Goal: Task Accomplishment & Management: Manage account settings

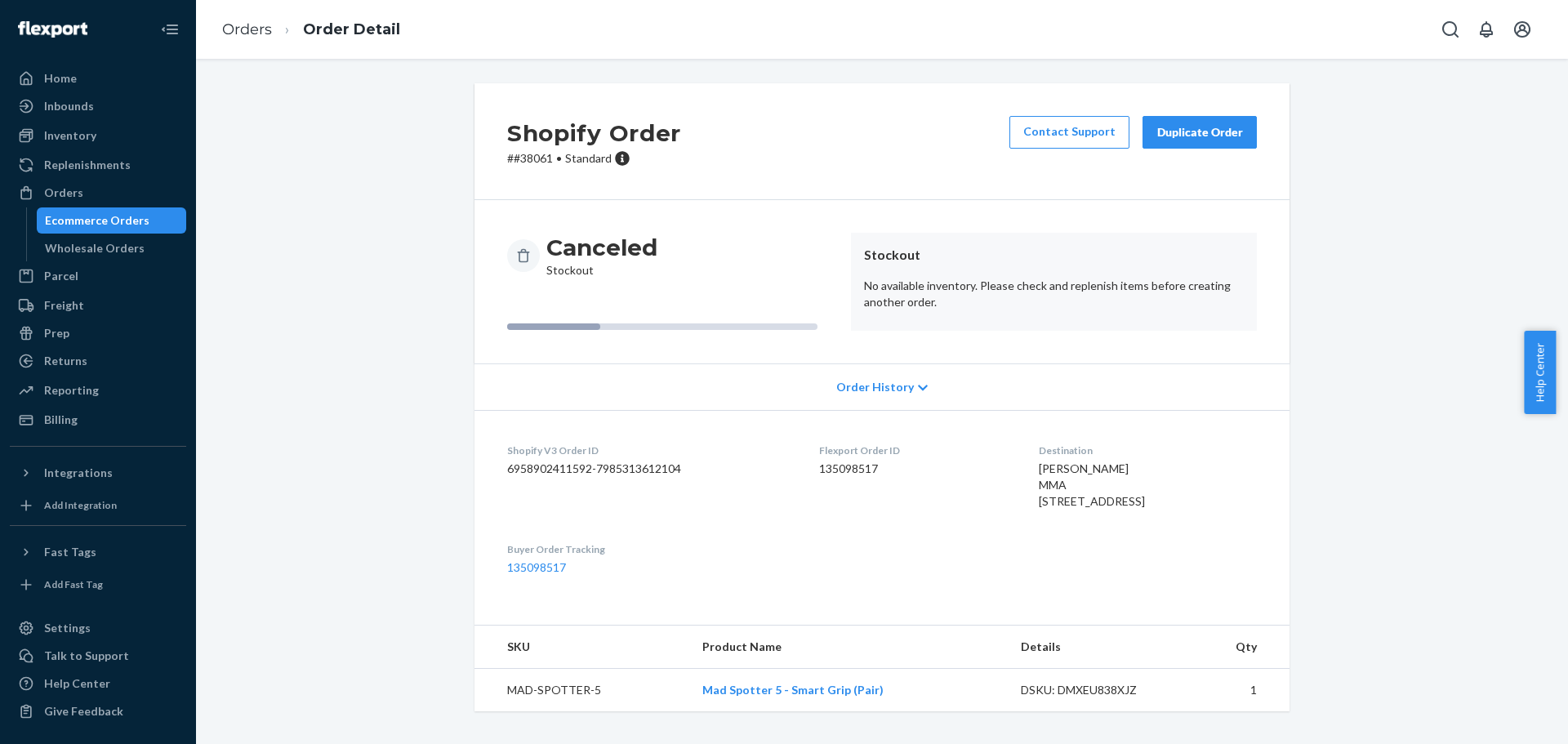
scroll to position [20, 0]
click at [805, 697] on link "Mad Spotter 5 - Smart Grip (Pair)" at bounding box center [793, 690] width 182 height 14
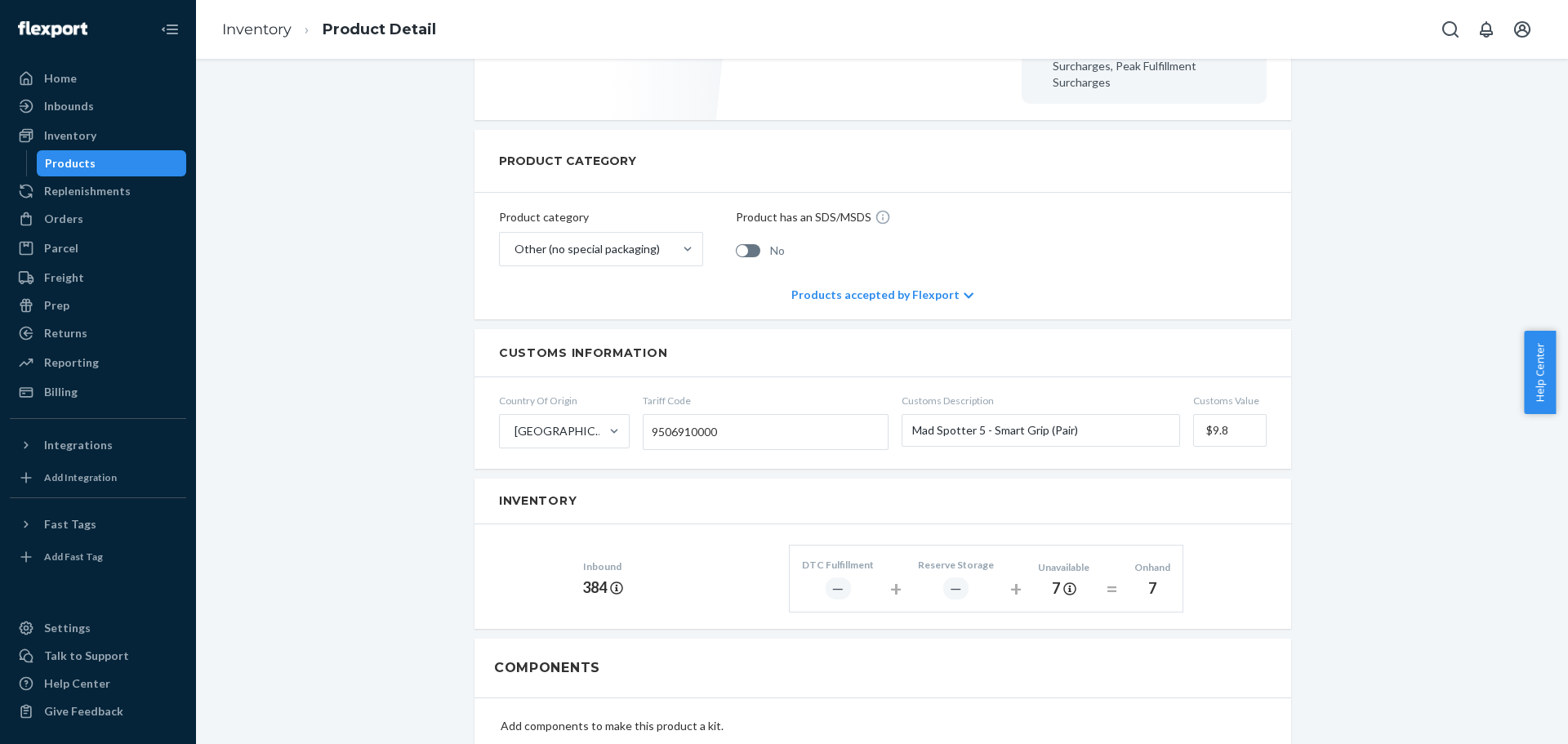
scroll to position [572, 0]
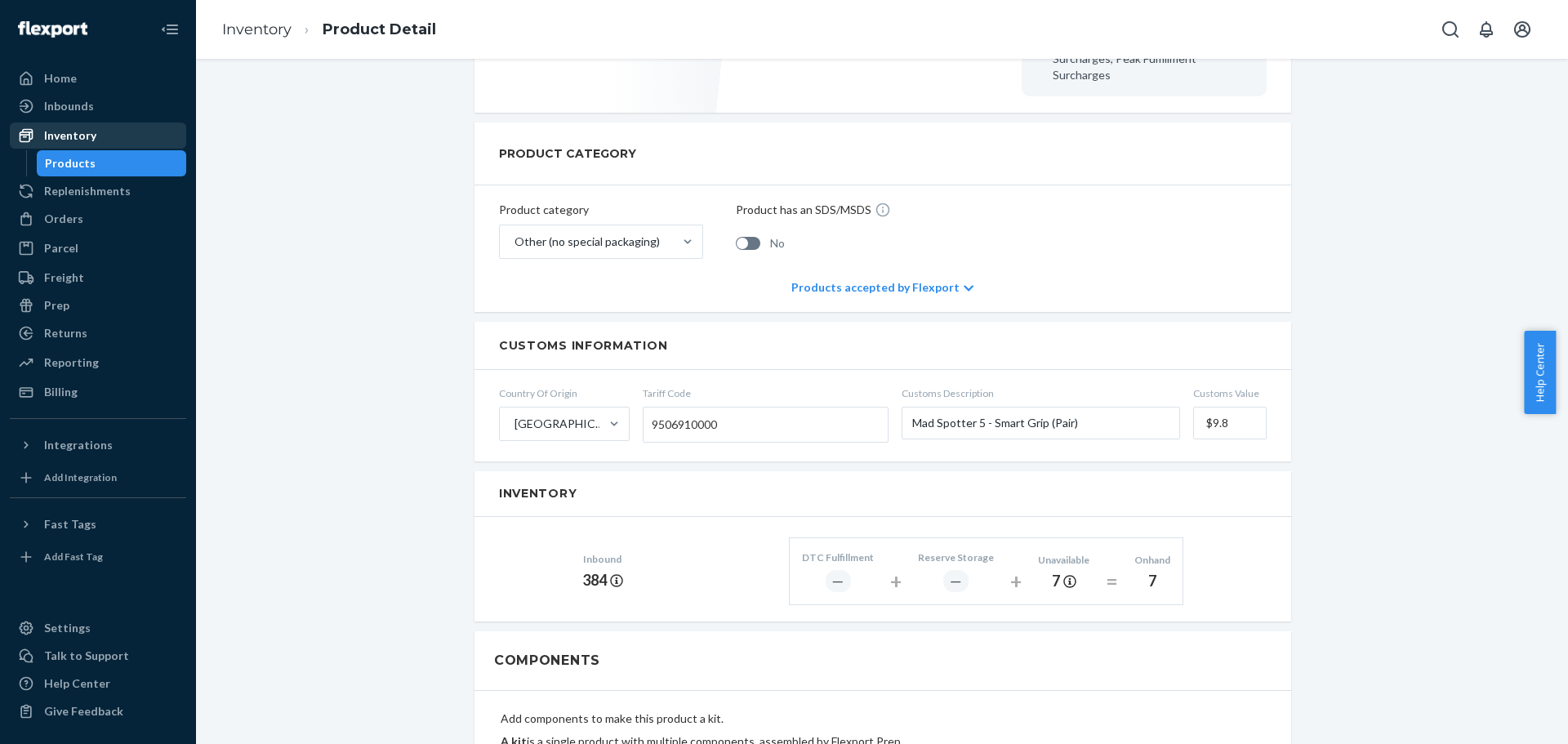
click at [108, 137] on div "Inventory" at bounding box center [97, 135] width 173 height 23
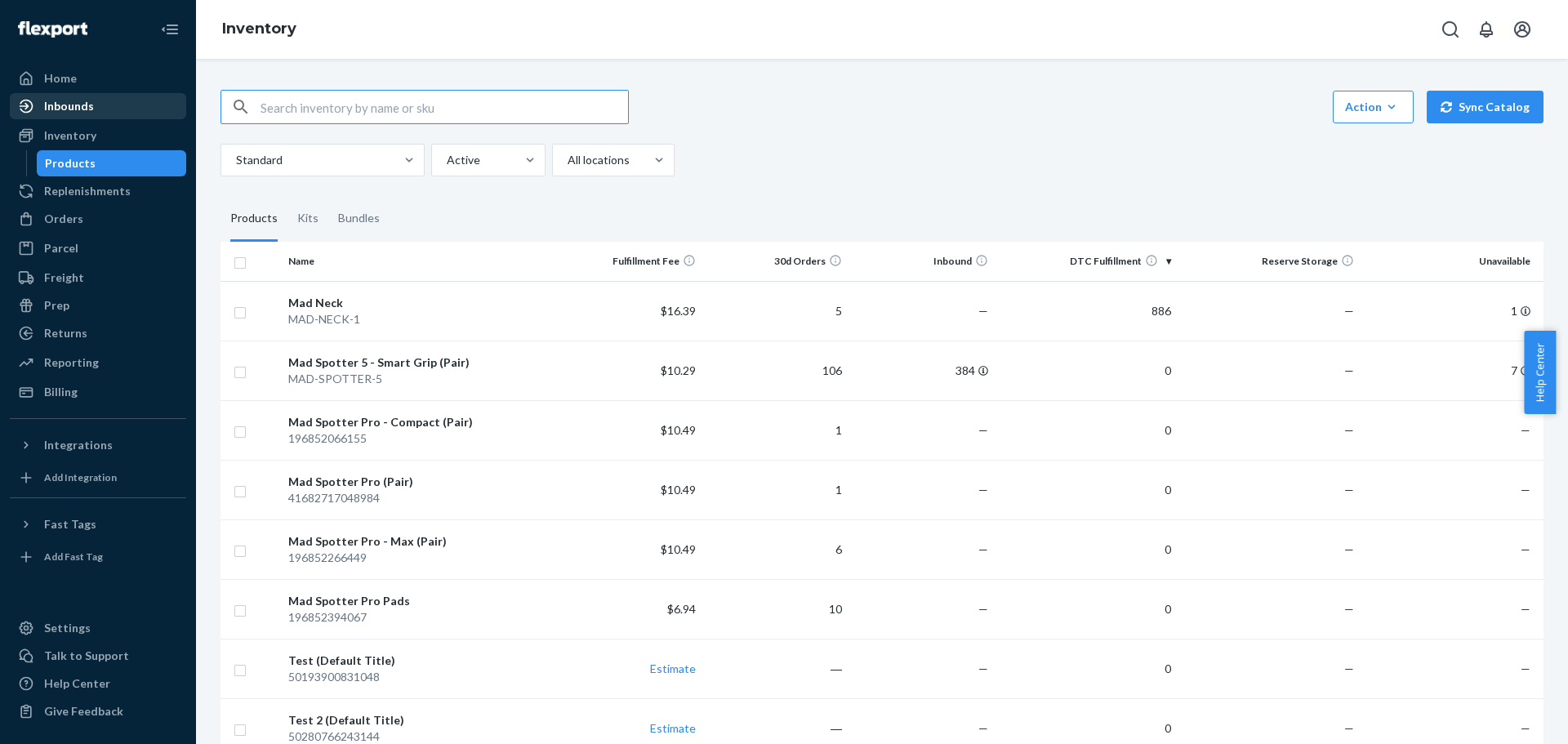
click at [111, 108] on div "Inbounds" at bounding box center [97, 106] width 173 height 23
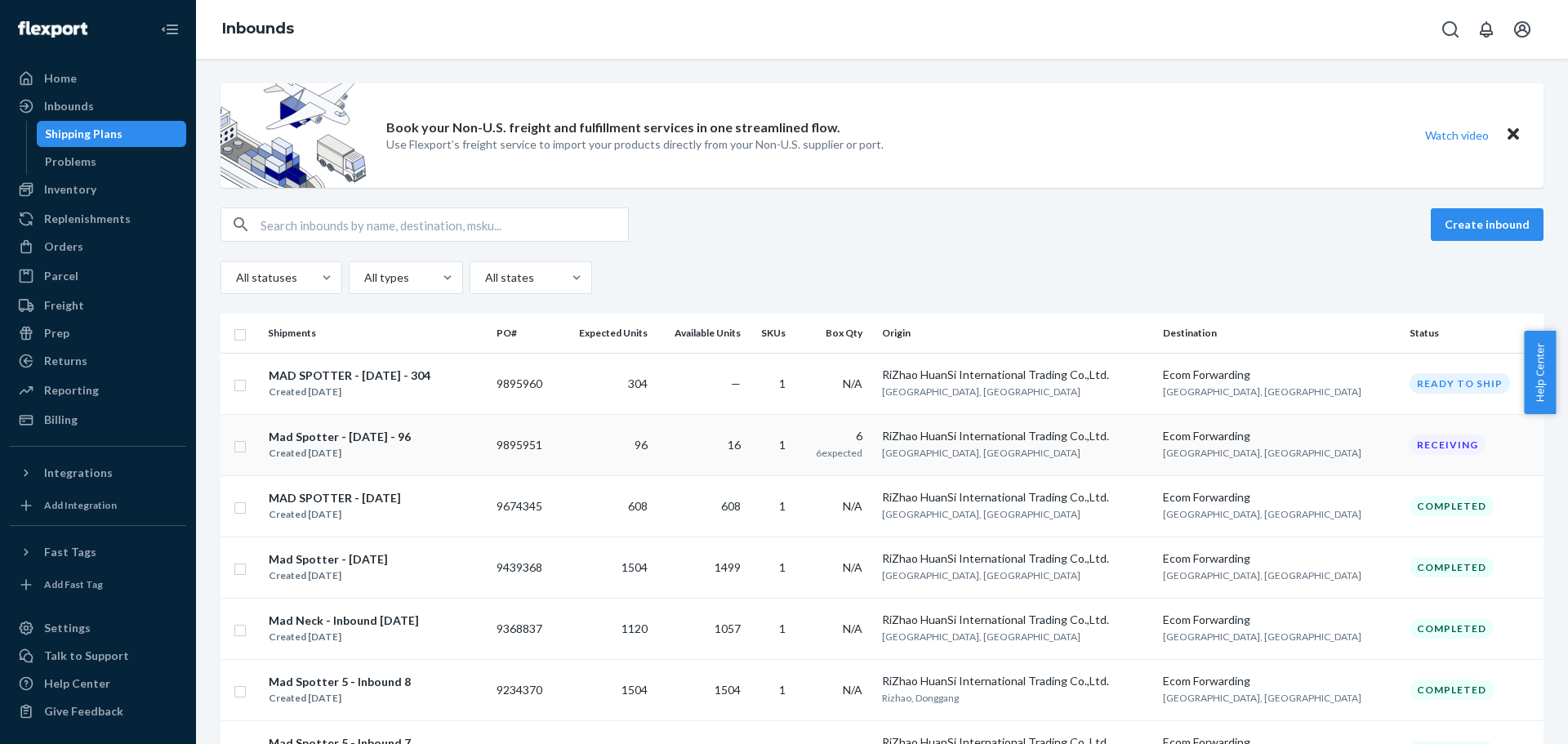
click at [435, 459] on div "Mad Spotter - 12 AUG 2025 - 96 Created Aug 12, 2025" at bounding box center [375, 445] width 215 height 34
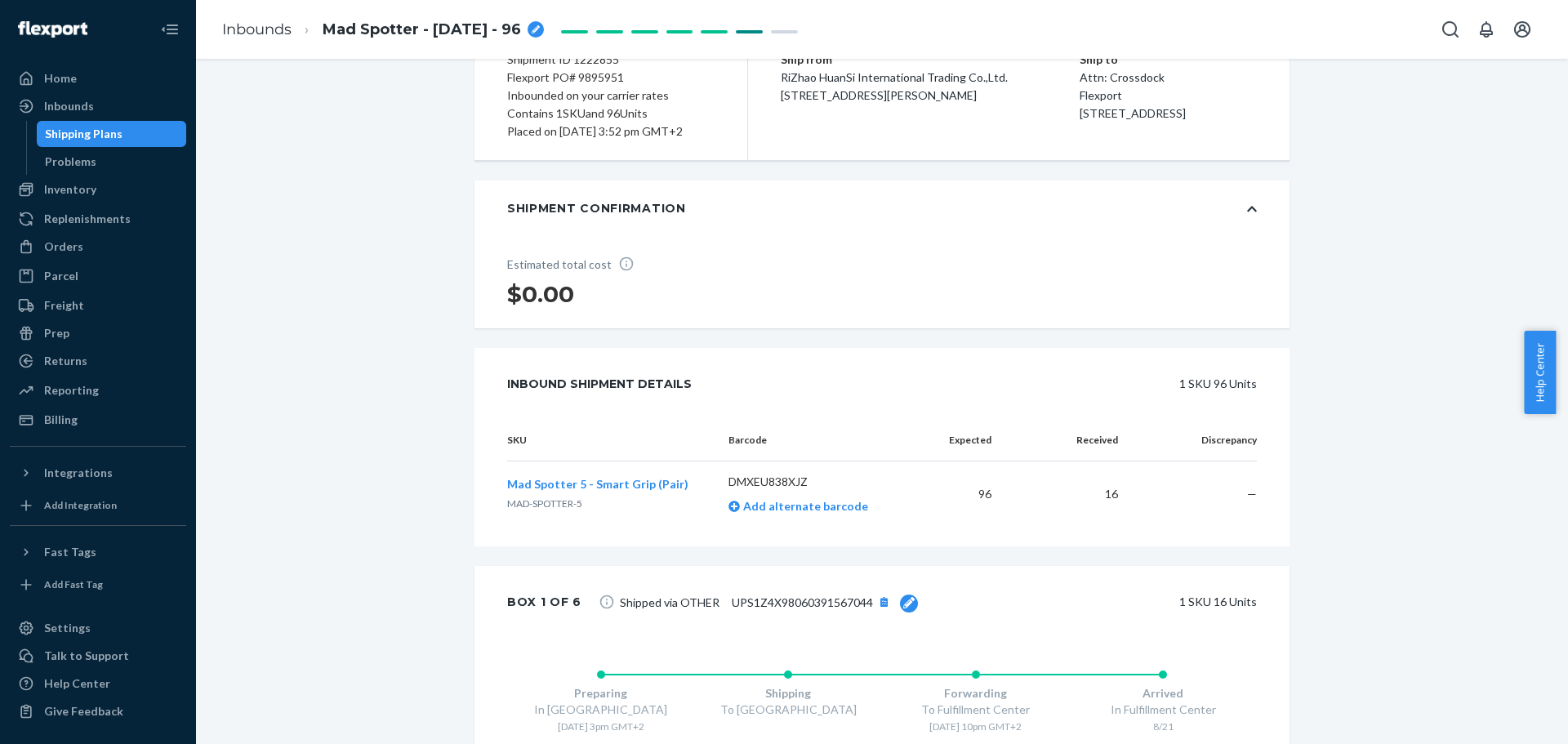
scroll to position [245, 0]
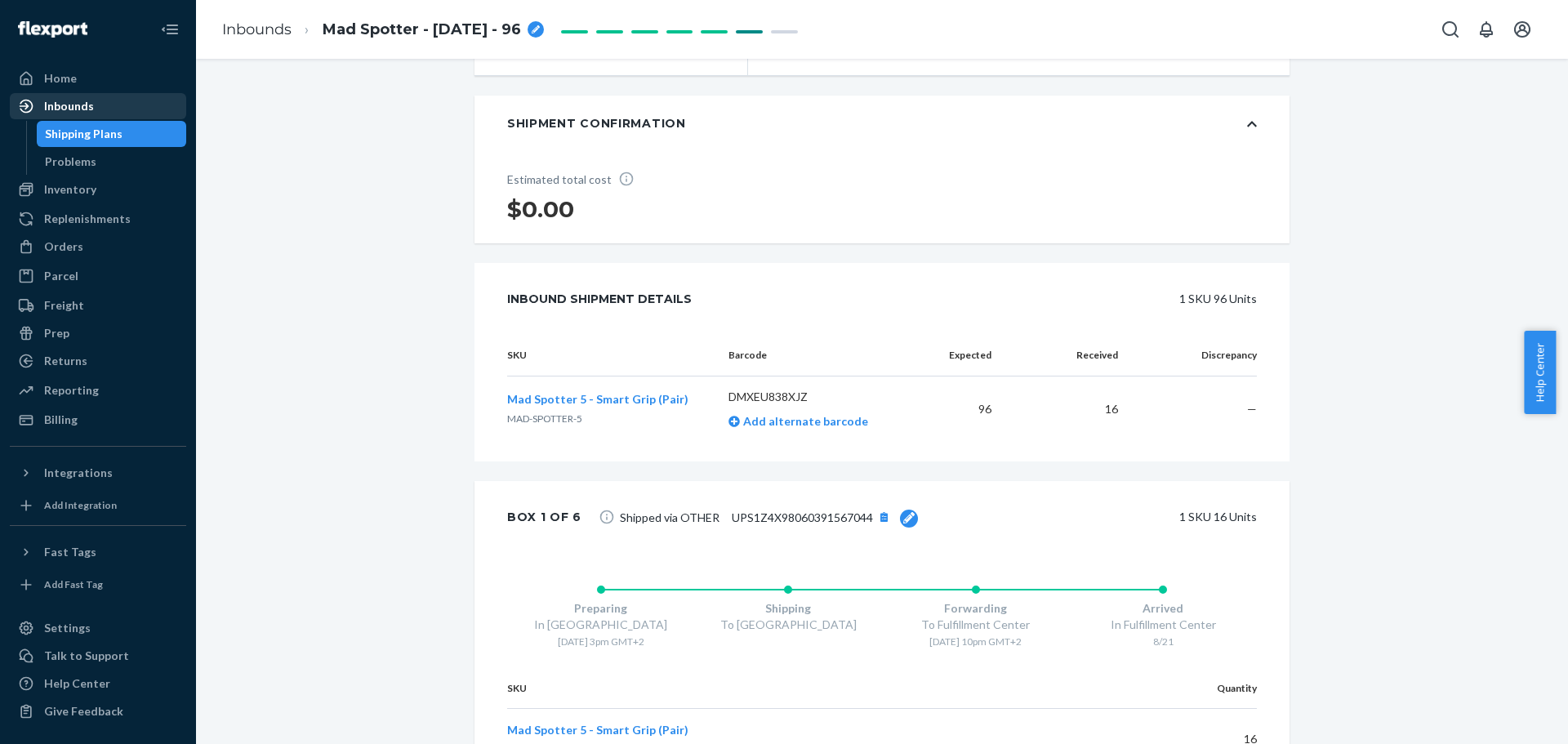
click at [77, 110] on div "Inbounds" at bounding box center [69, 106] width 50 height 16
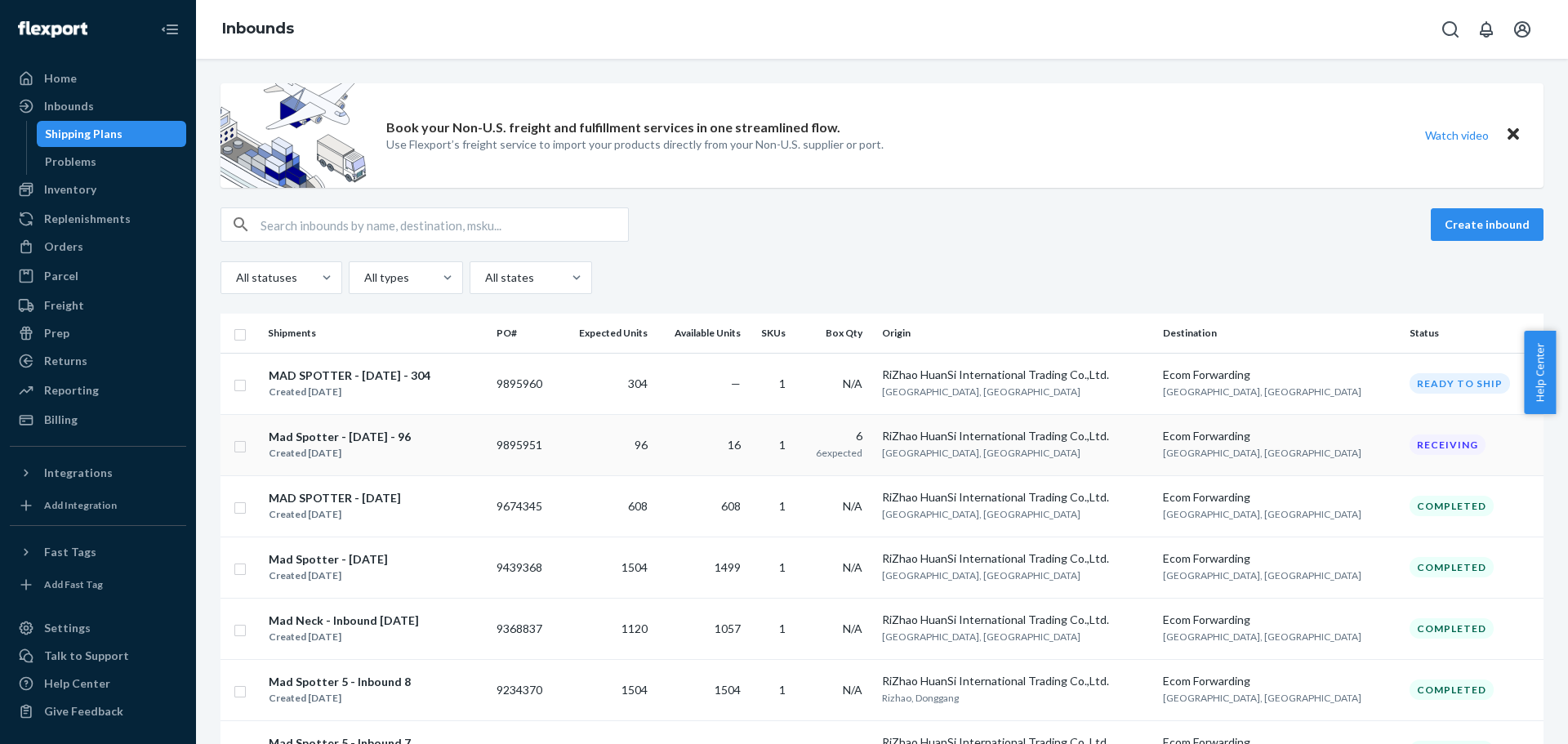
click at [559, 468] on td "9895951" at bounding box center [524, 444] width 69 height 61
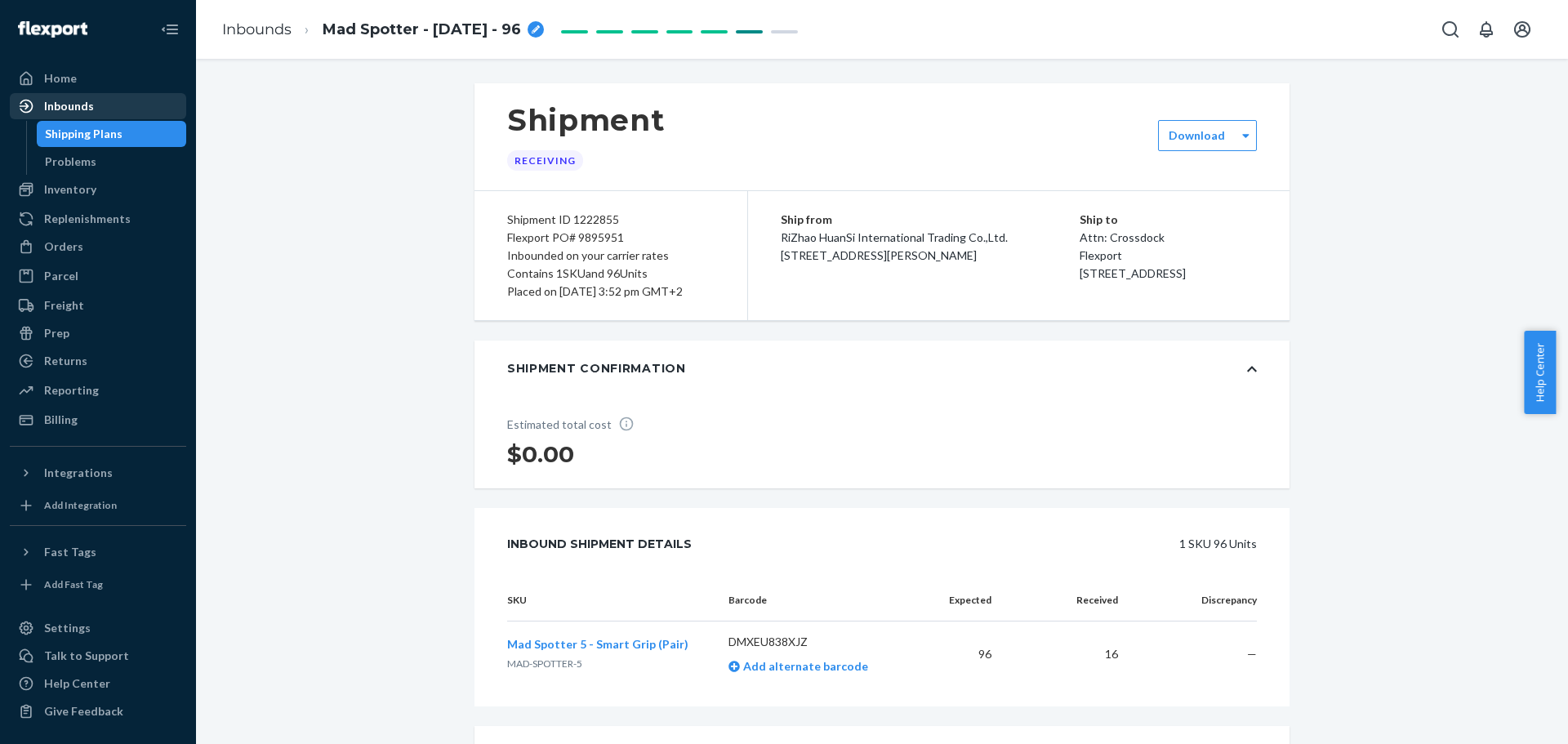
click at [147, 115] on div "Inbounds" at bounding box center [97, 106] width 173 height 23
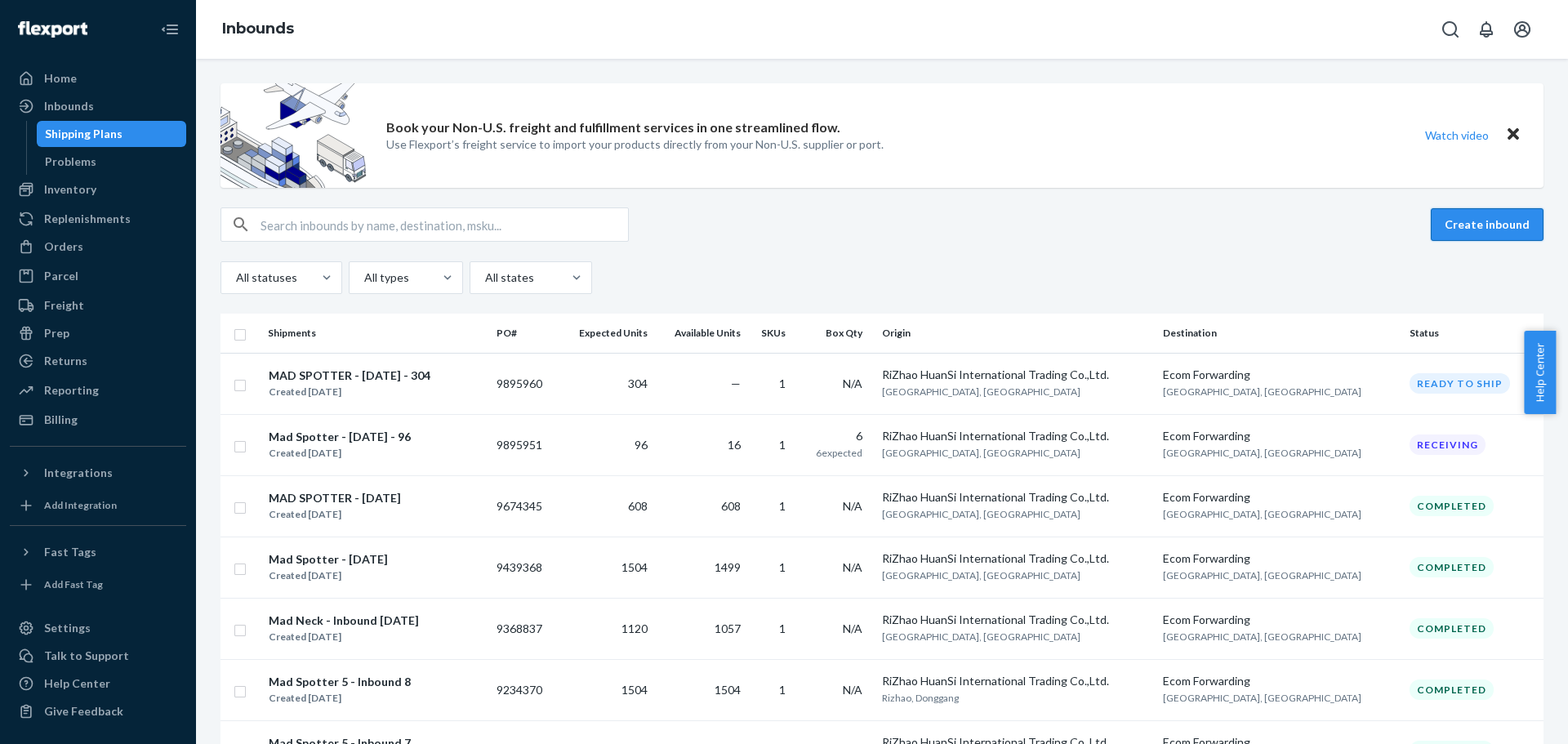
click at [1459, 219] on button "Create inbound" at bounding box center [1487, 225] width 113 height 33
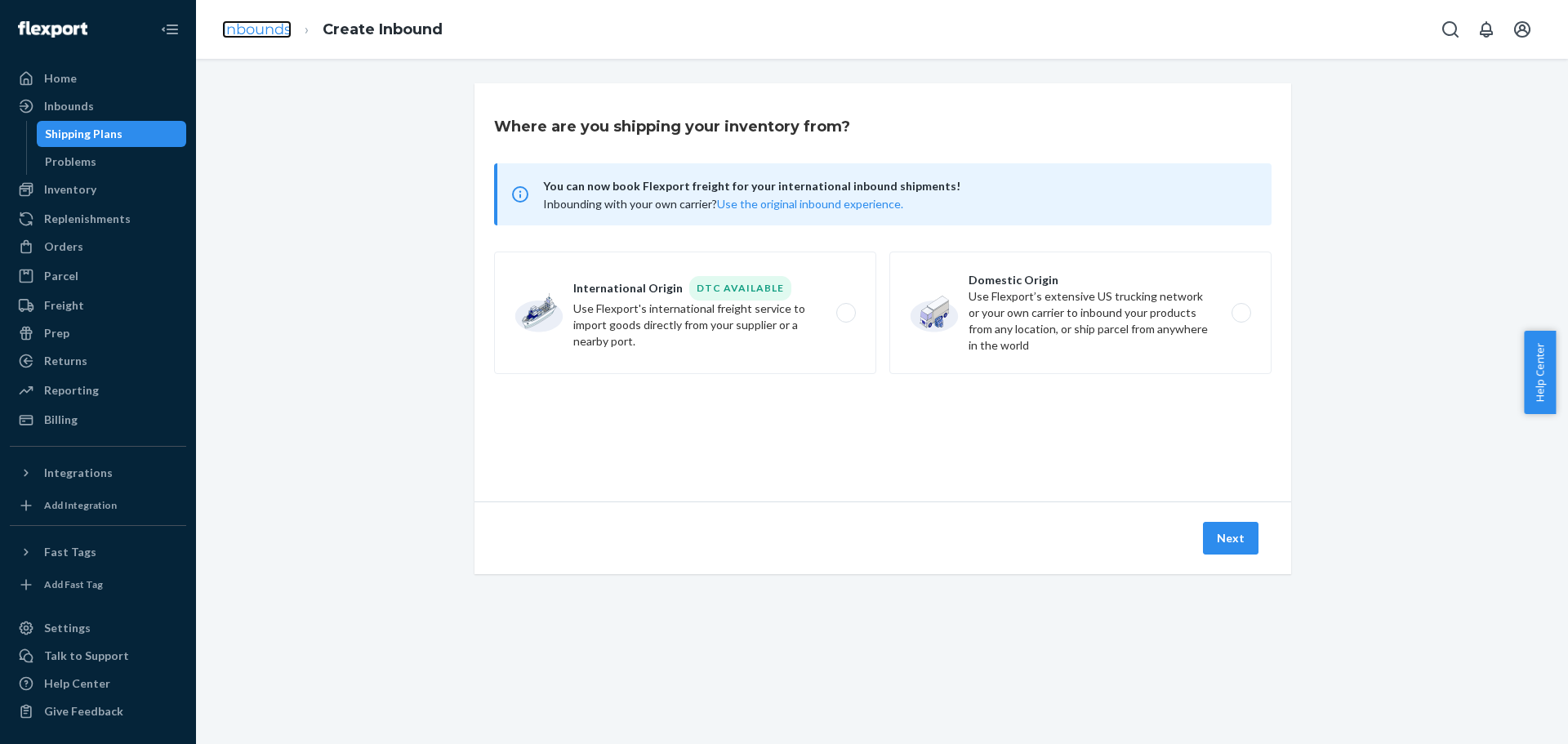
click at [239, 30] on link "Inbounds" at bounding box center [257, 29] width 70 height 18
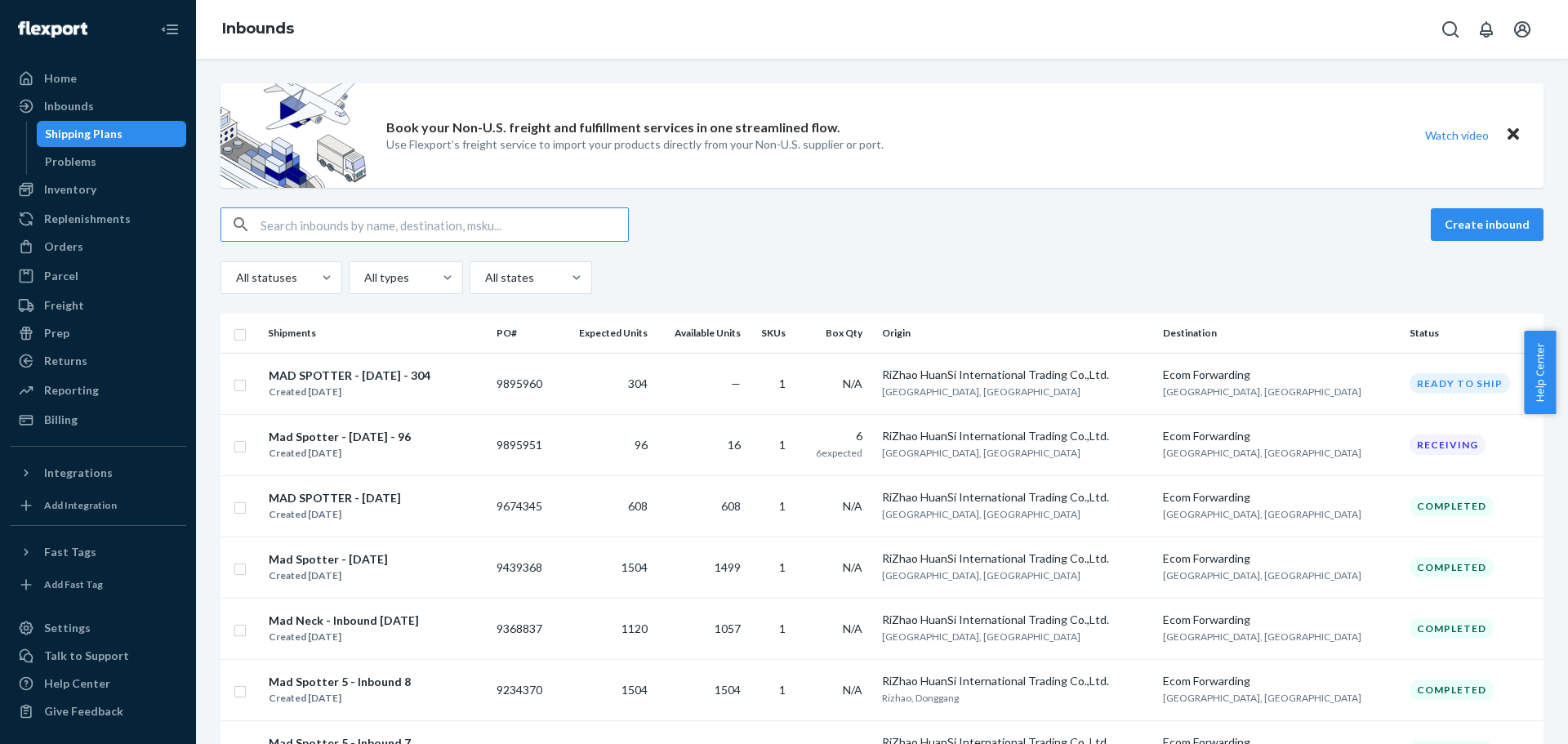
click at [239, 390] on input "checkbox" at bounding box center [239, 383] width 13 height 17
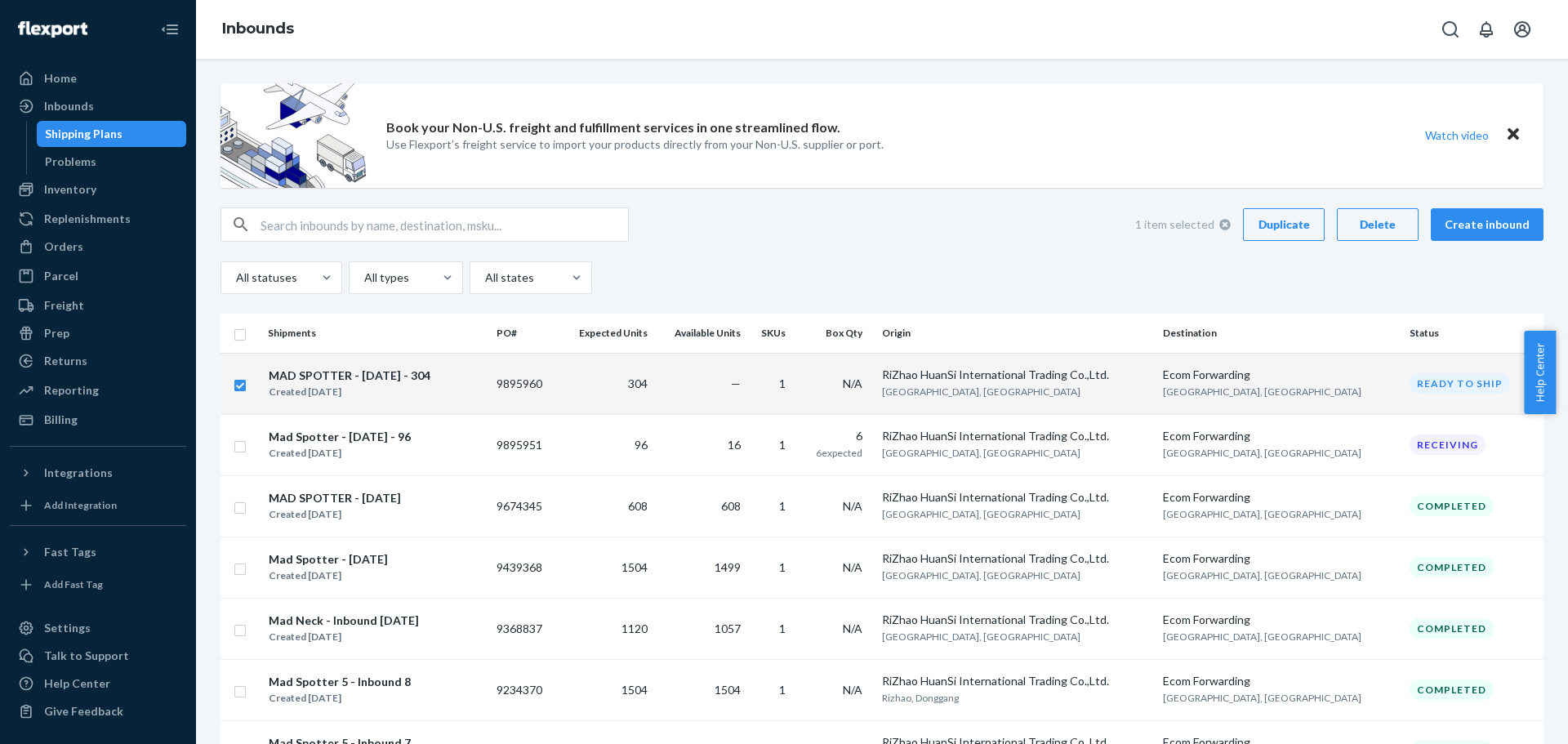
click at [1296, 230] on div "Duplicate" at bounding box center [1284, 224] width 54 height 16
checkbox input "false"
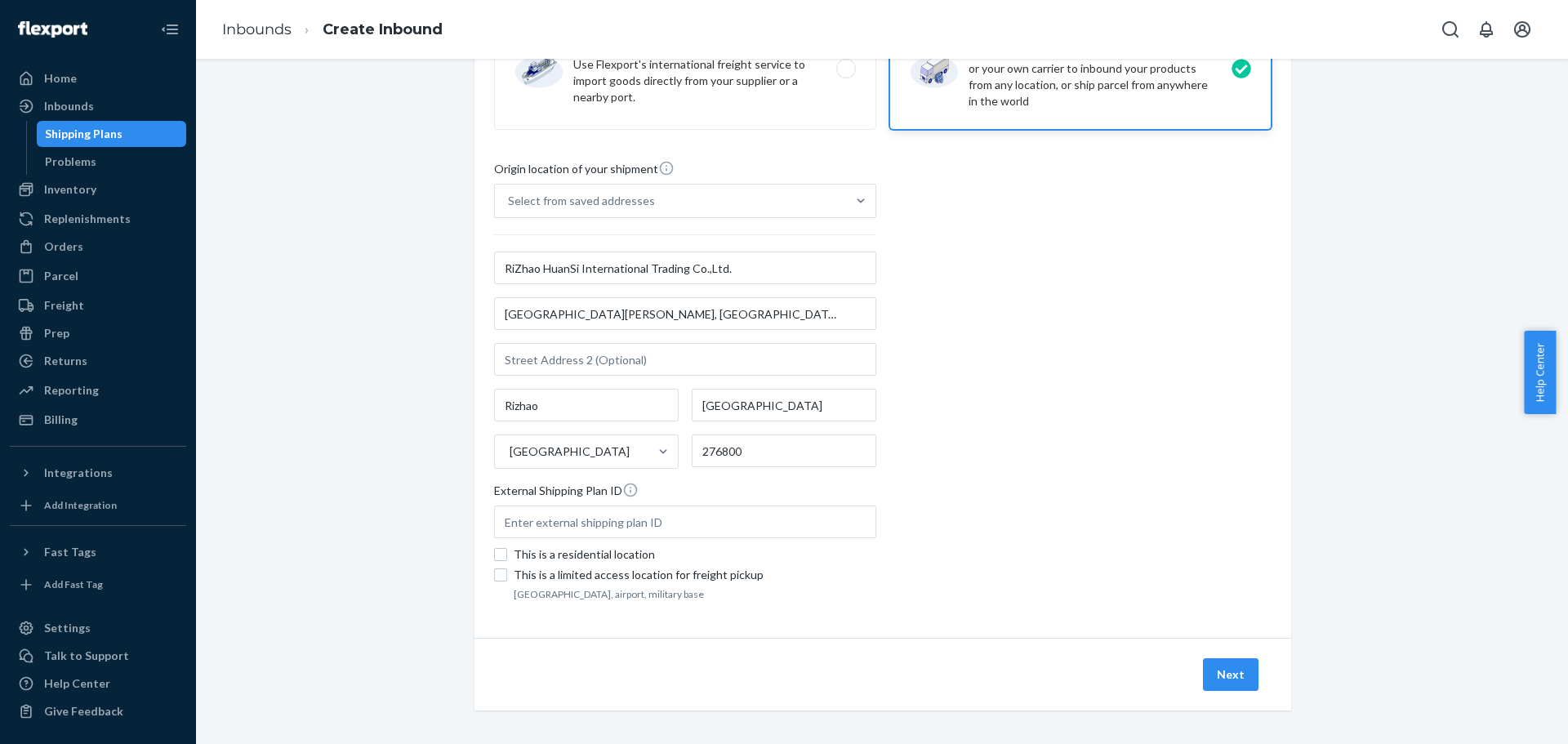
scroll to position [245, 0]
click at [1212, 667] on button "Next" at bounding box center [1230, 674] width 56 height 33
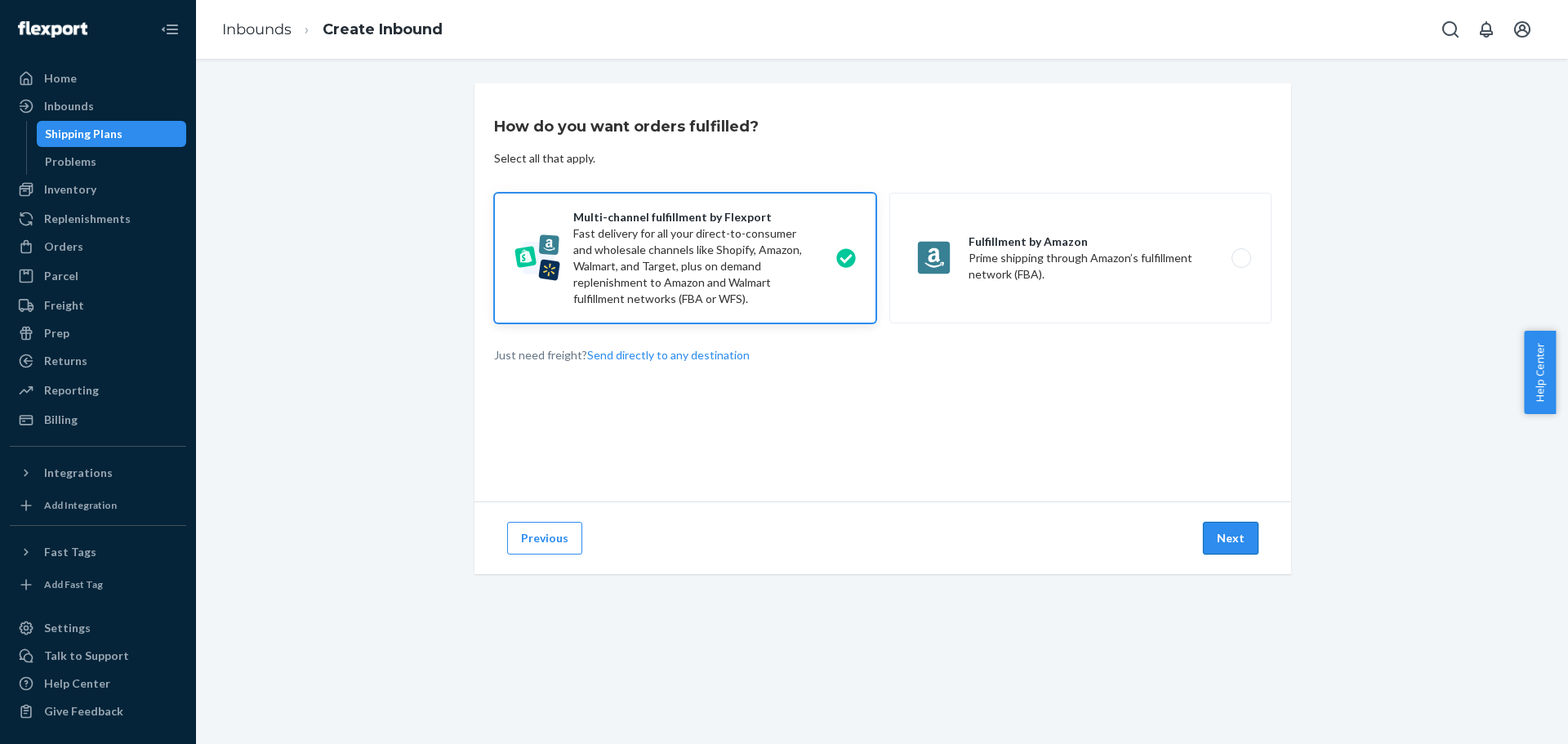
click at [1219, 548] on button "Next" at bounding box center [1230, 538] width 56 height 33
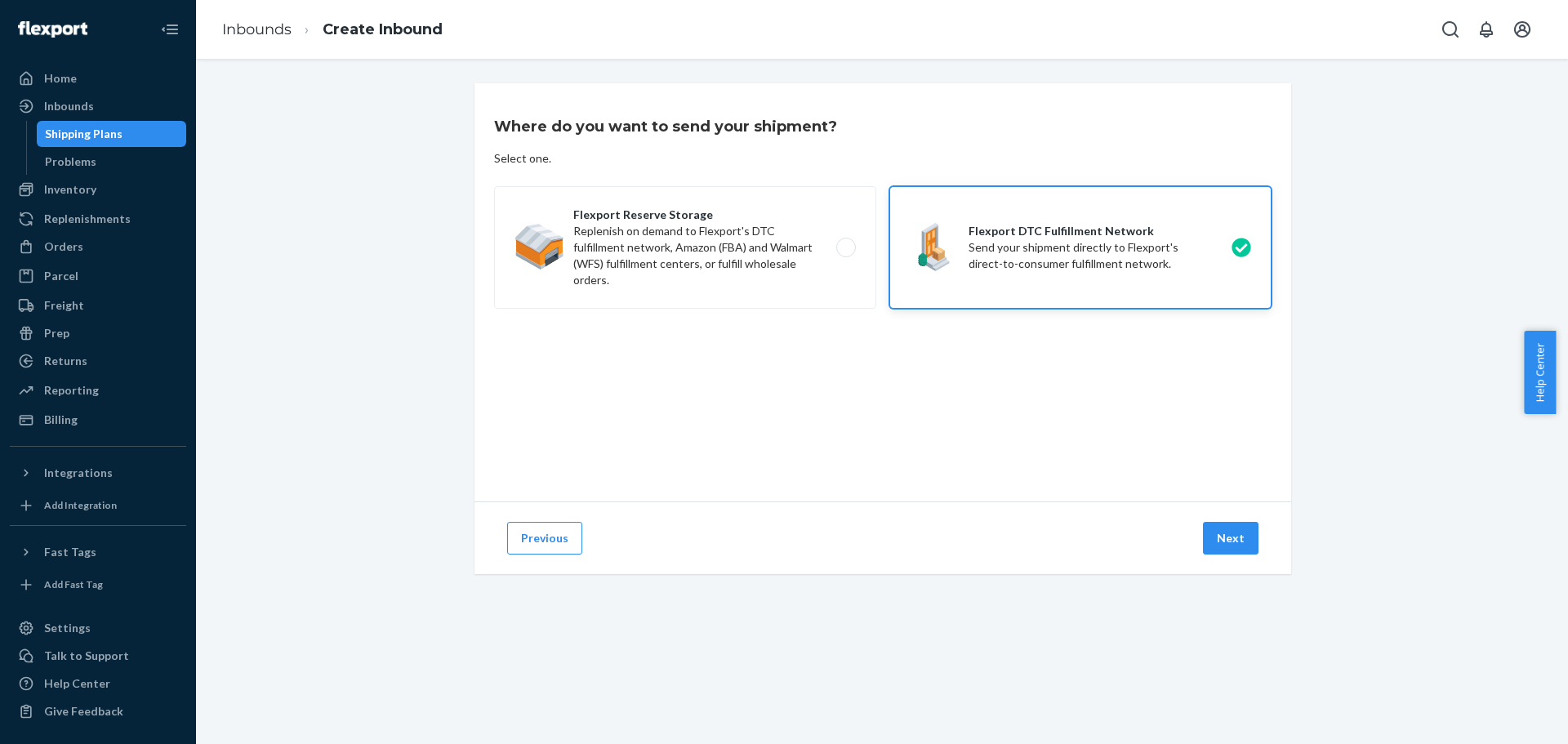
click at [1219, 548] on button "Next" at bounding box center [1230, 538] width 56 height 33
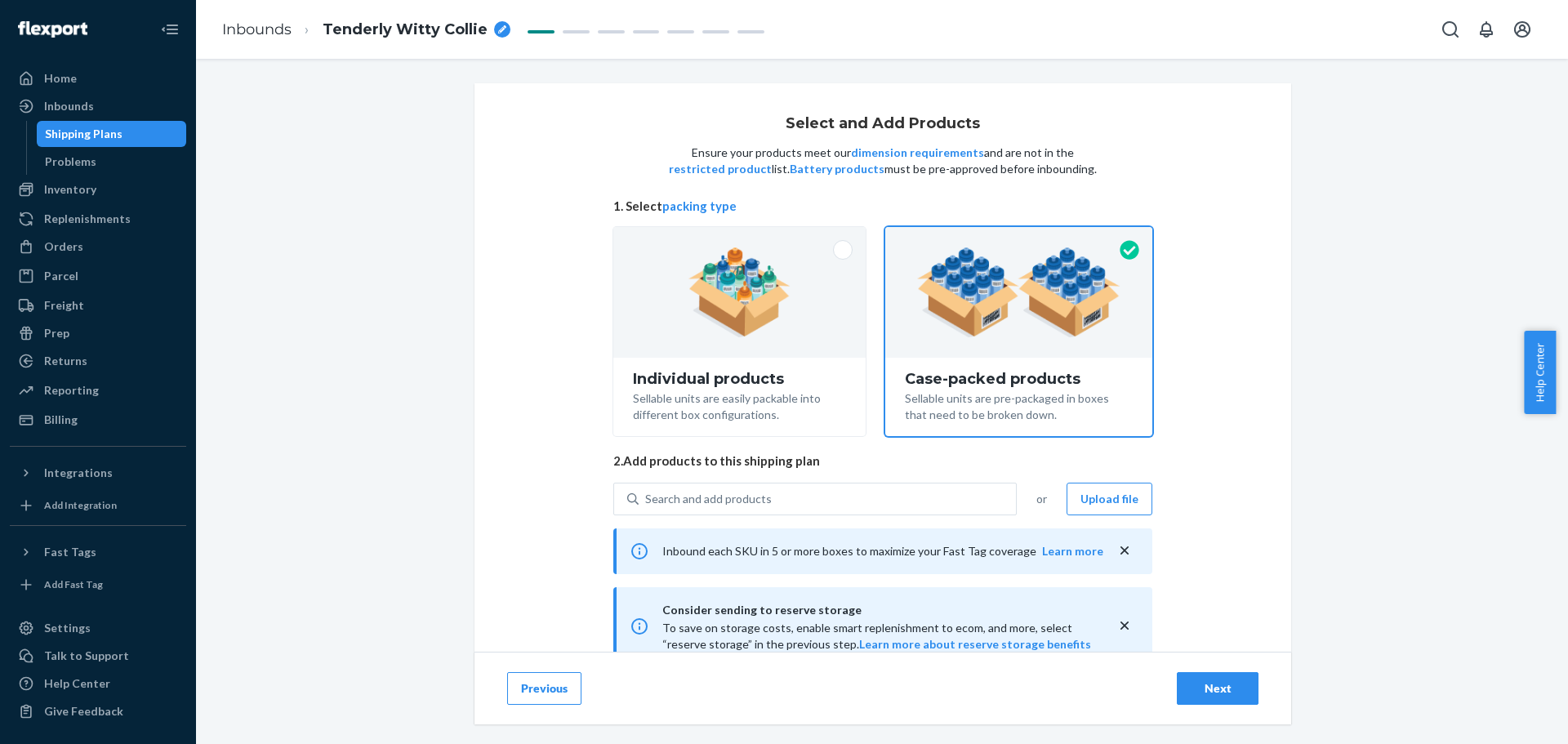
click at [563, 697] on button "Previous" at bounding box center [544, 689] width 74 height 33
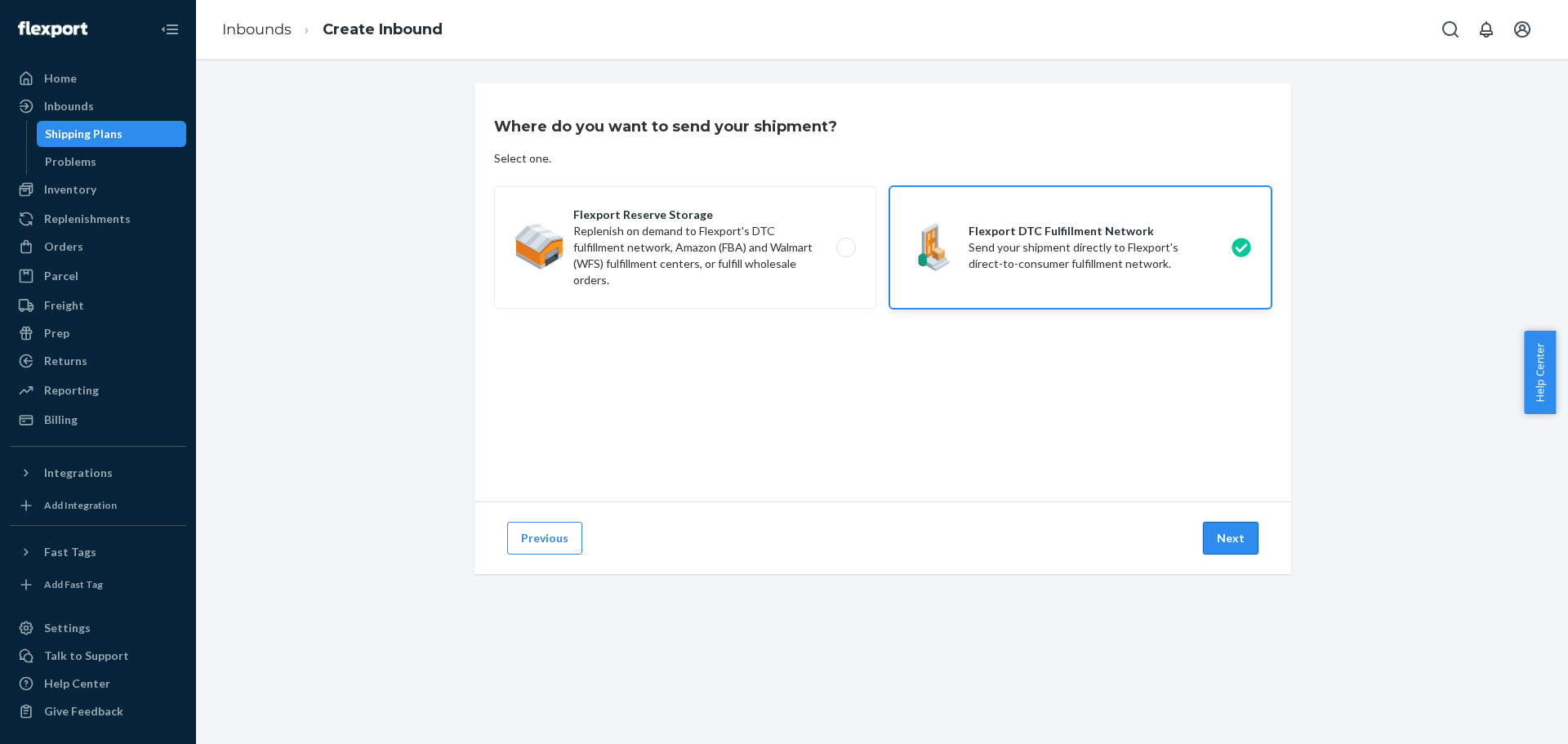
click at [1227, 540] on button "Next" at bounding box center [1230, 538] width 56 height 33
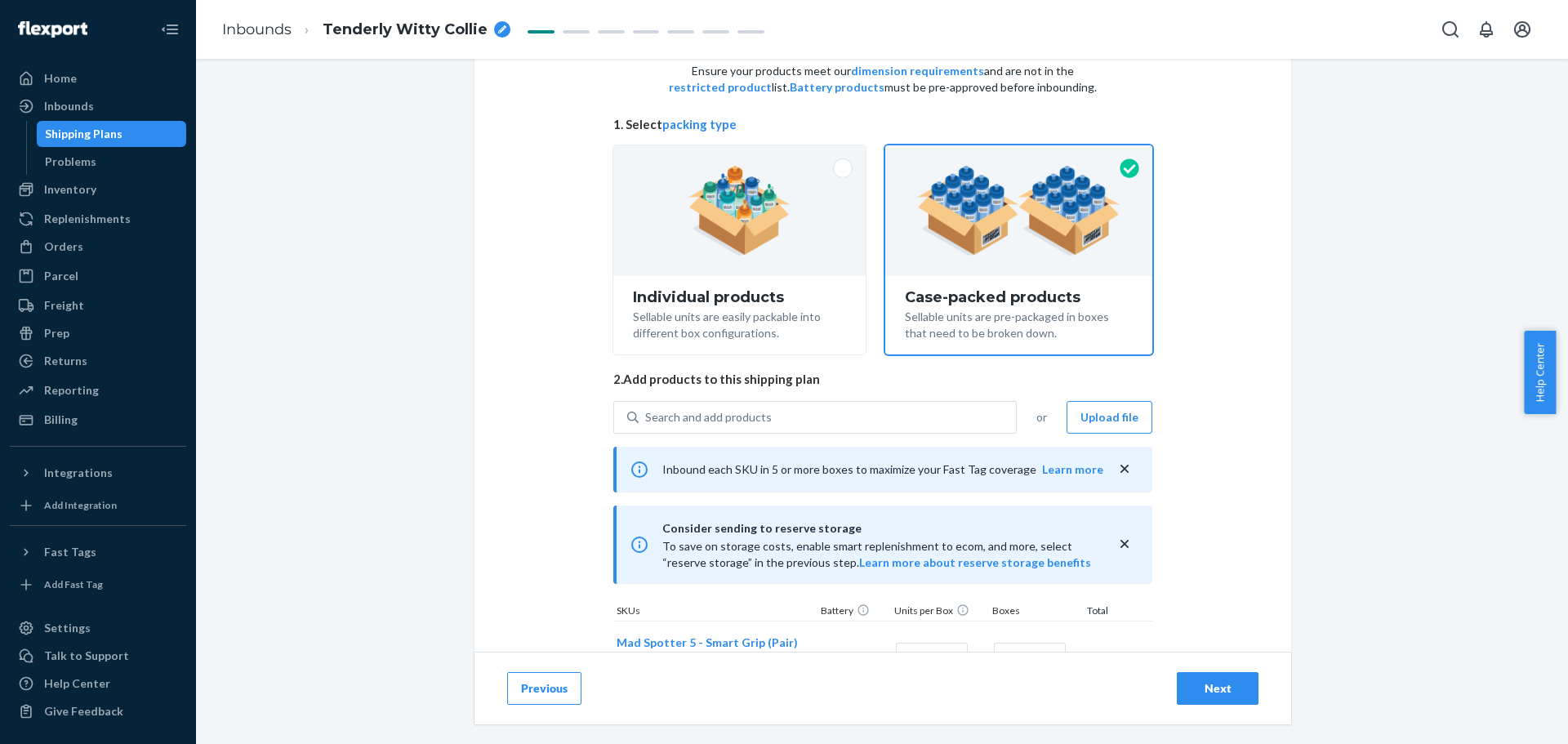
scroll to position [190, 0]
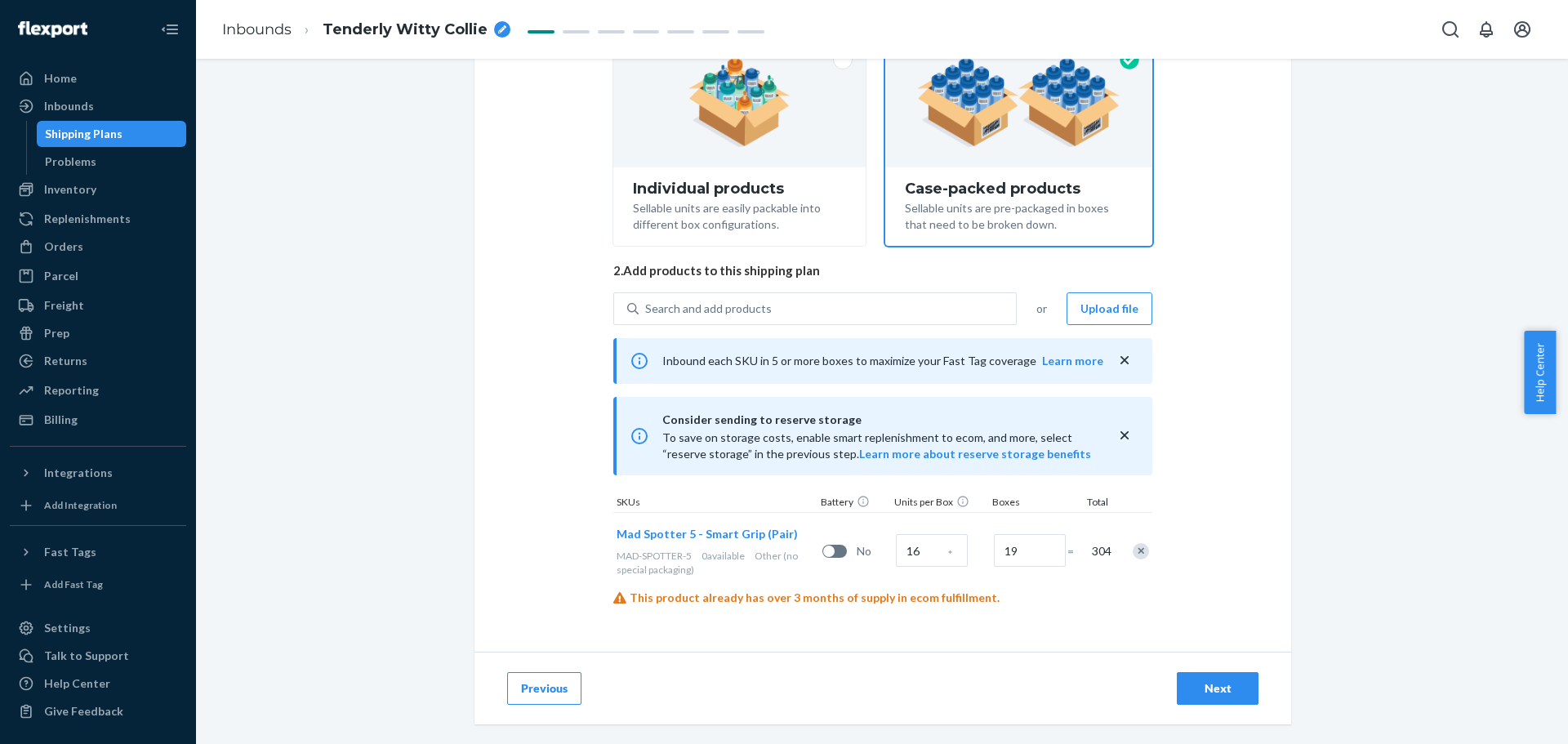
click at [1192, 680] on div "Next" at bounding box center [1218, 688] width 54 height 16
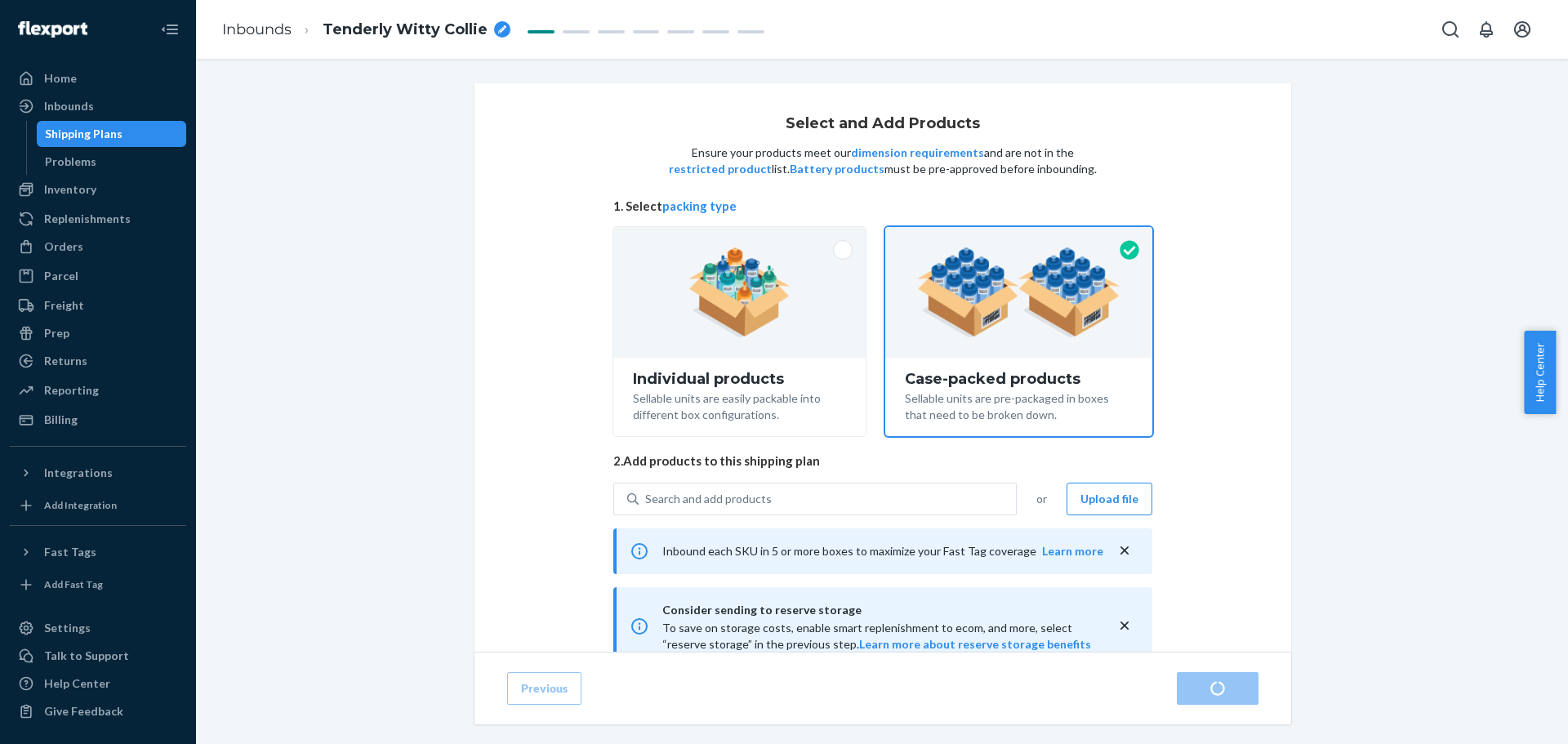
radio input "true"
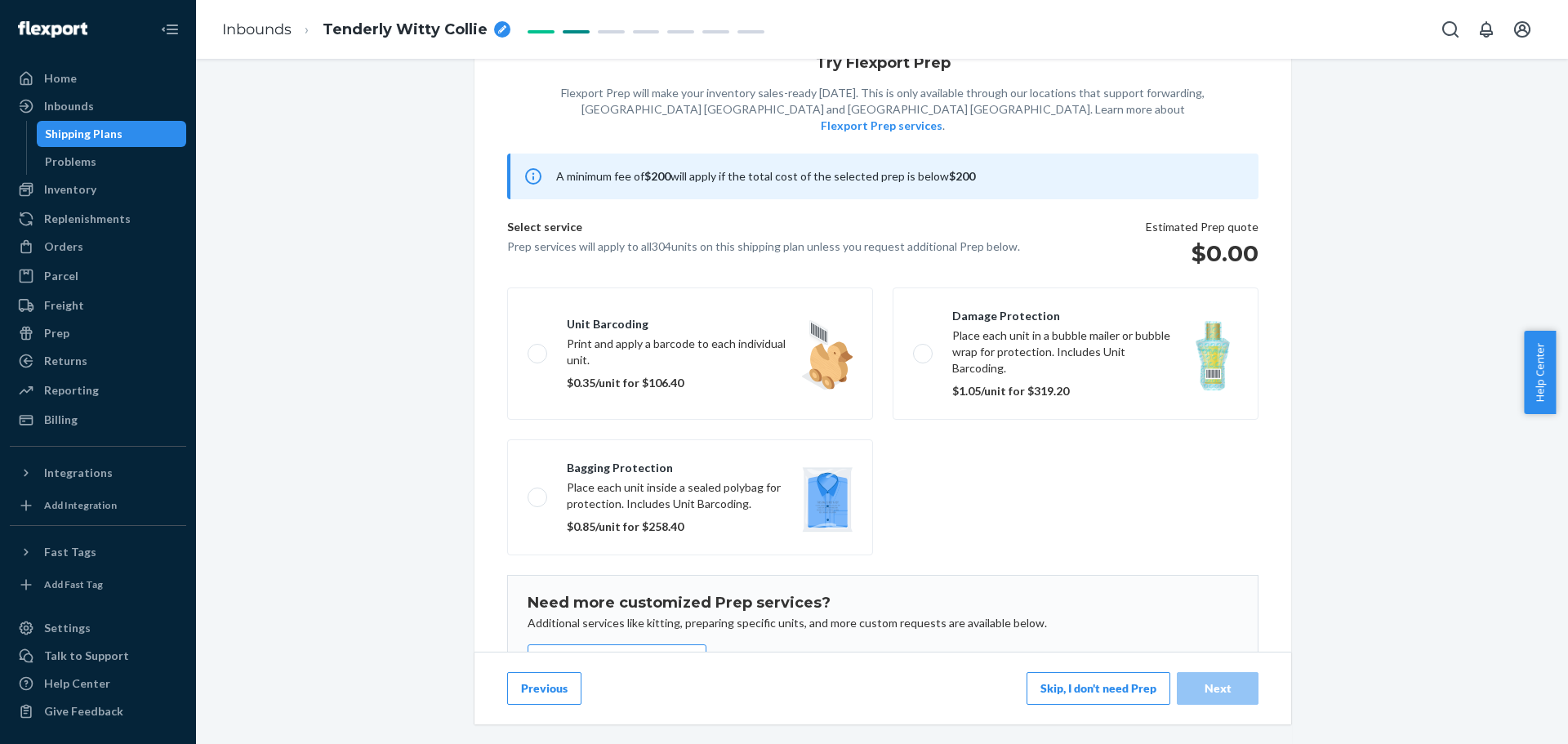
scroll to position [142, 0]
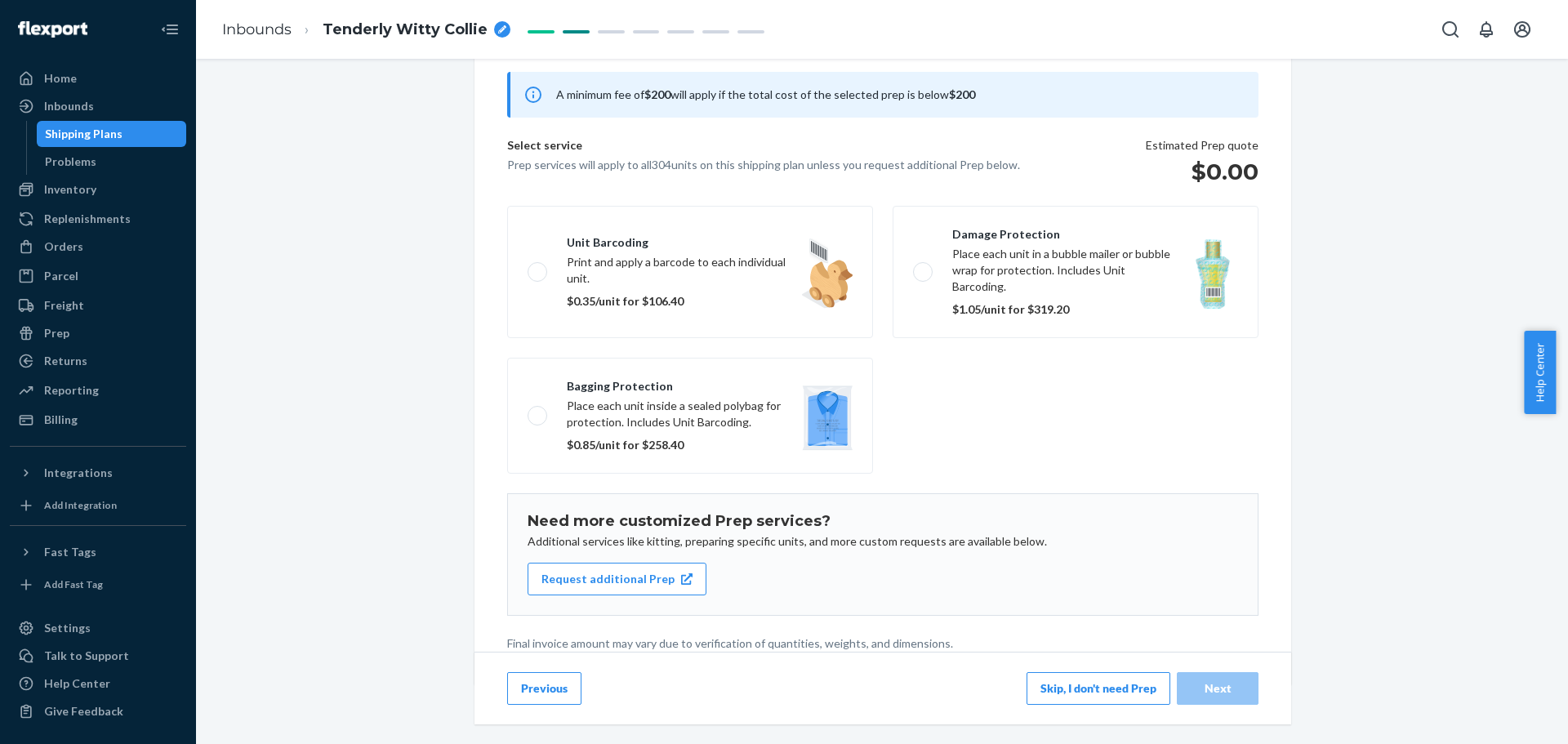
click at [1076, 680] on button "Skip, I don't need Prep" at bounding box center [1098, 689] width 144 height 33
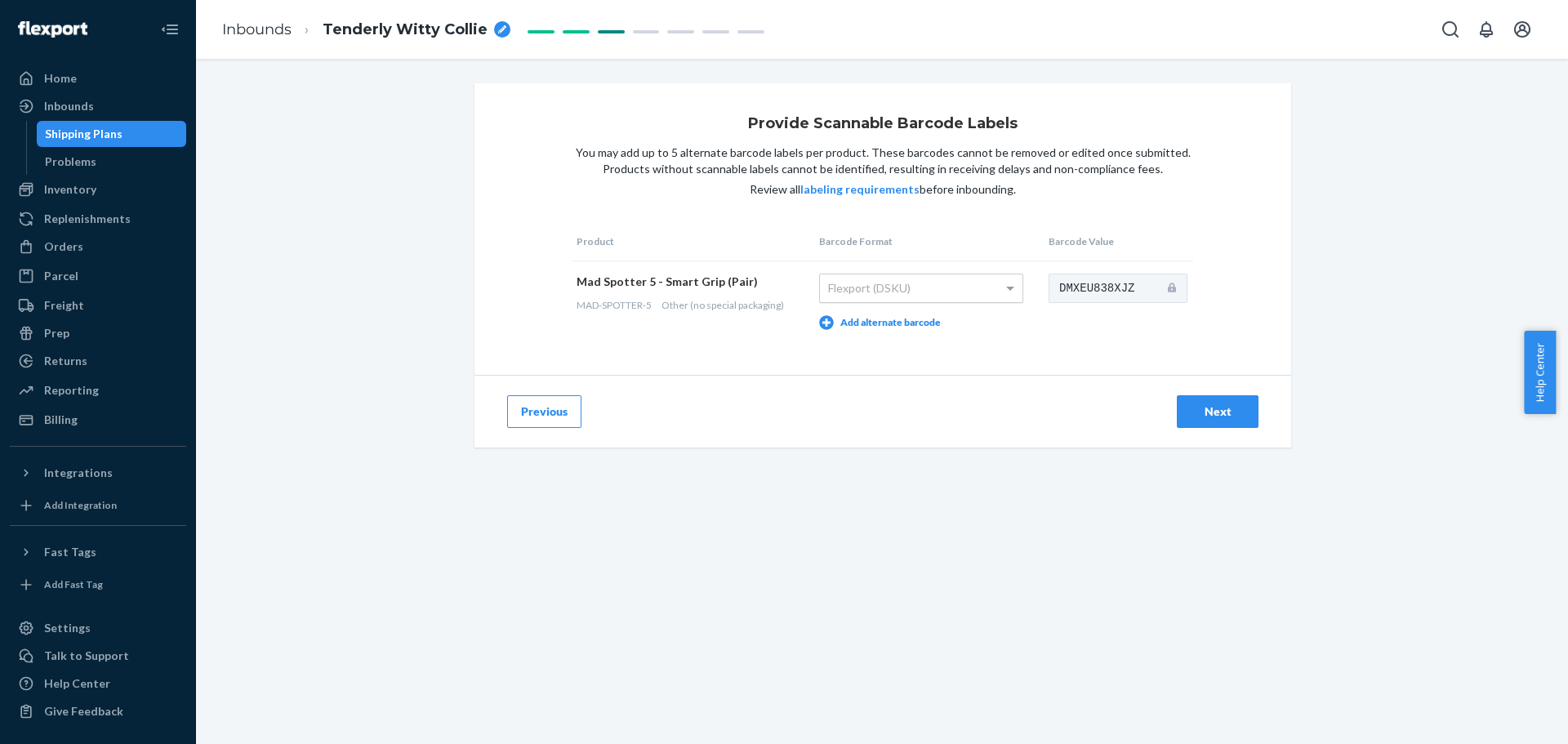
click at [964, 285] on div "Flexport (DSKU)" at bounding box center [920, 288] width 202 height 28
click at [990, 294] on div "Flexport (DSKU)" at bounding box center [920, 288] width 202 height 28
click at [1205, 417] on div "Next" at bounding box center [1218, 412] width 54 height 16
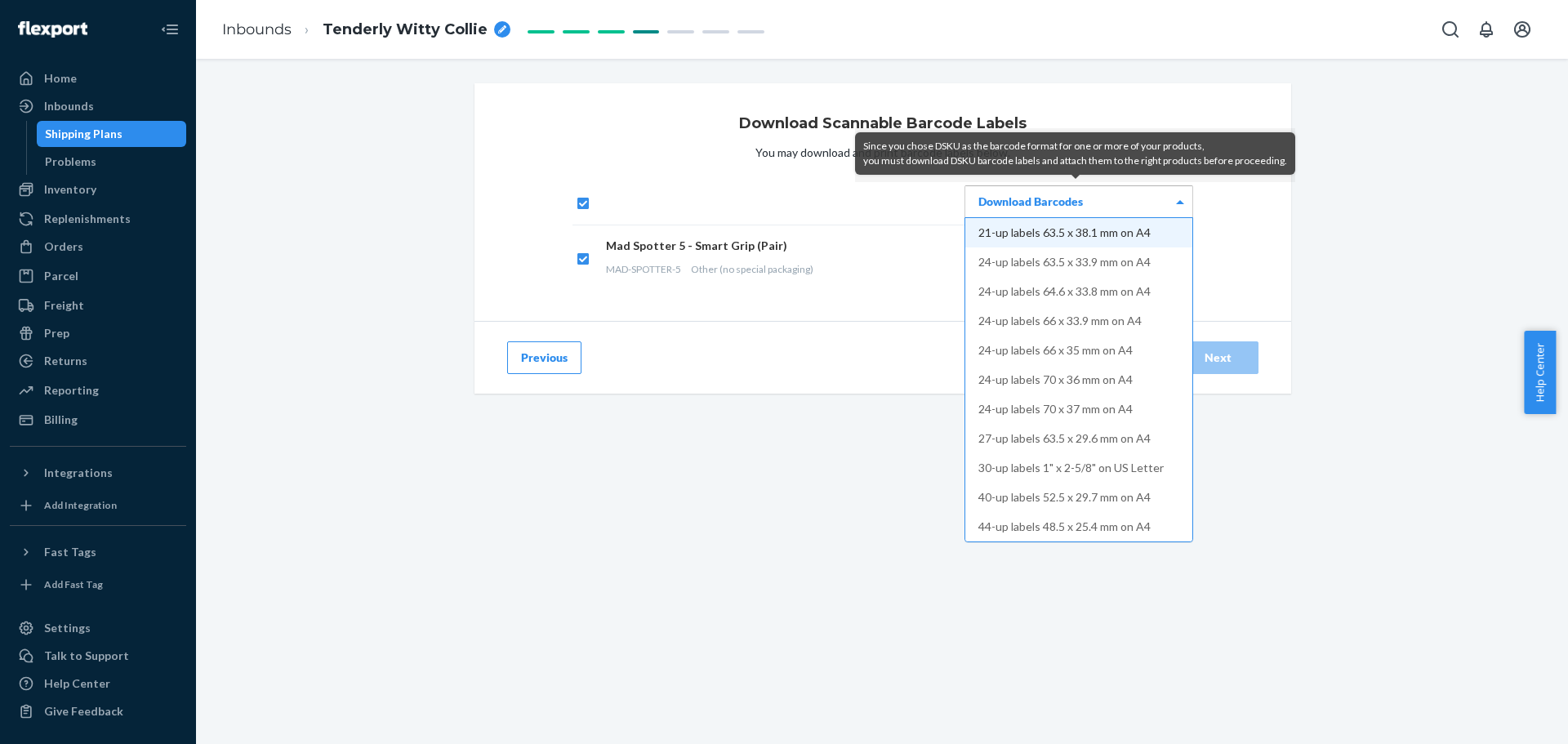
click at [1100, 195] on div "Download Barcodes" at bounding box center [1079, 202] width 227 height 31
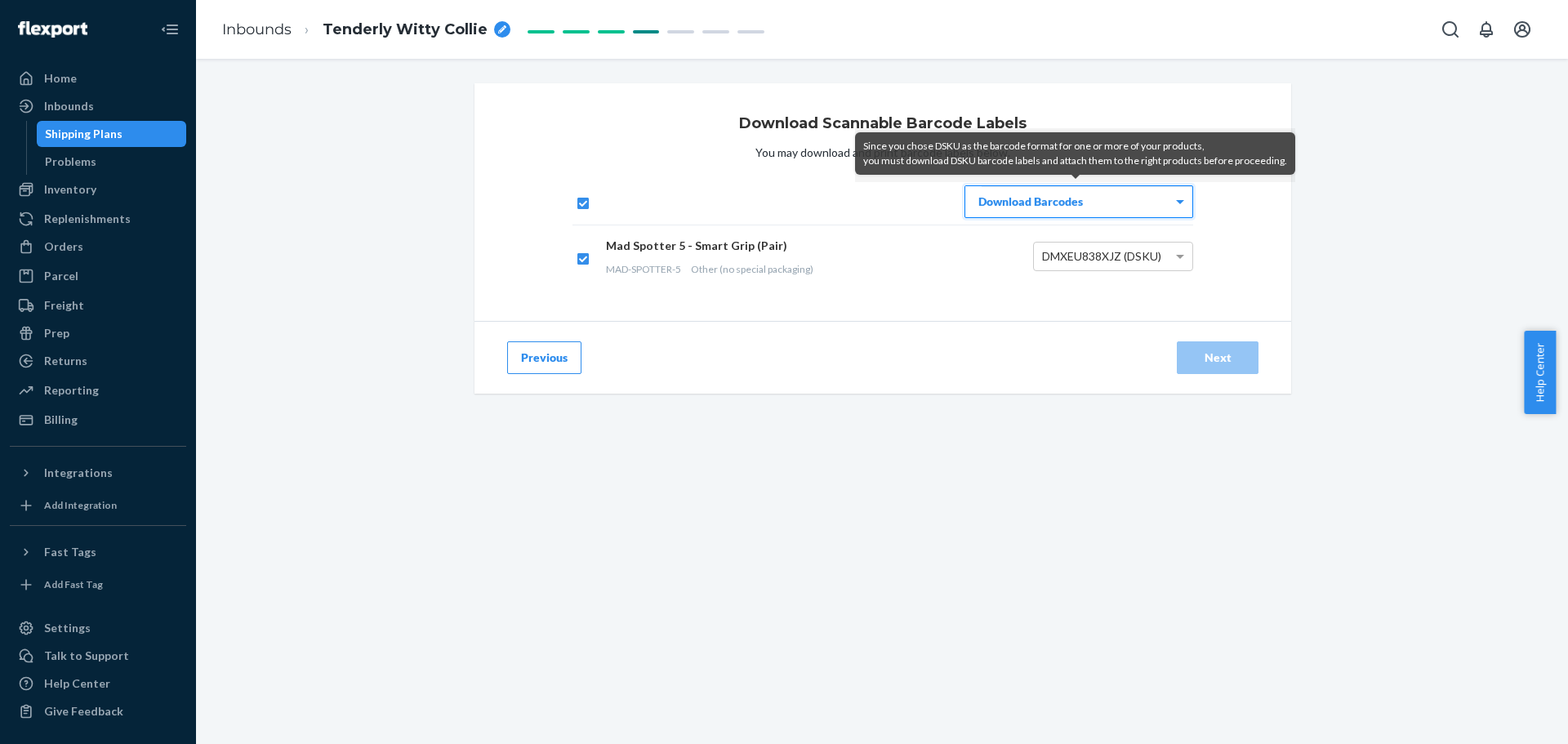
click at [1088, 215] on div "Download Barcodes" at bounding box center [1079, 202] width 227 height 31
click at [1088, 214] on div "Download Barcodes" at bounding box center [1079, 202] width 227 height 31
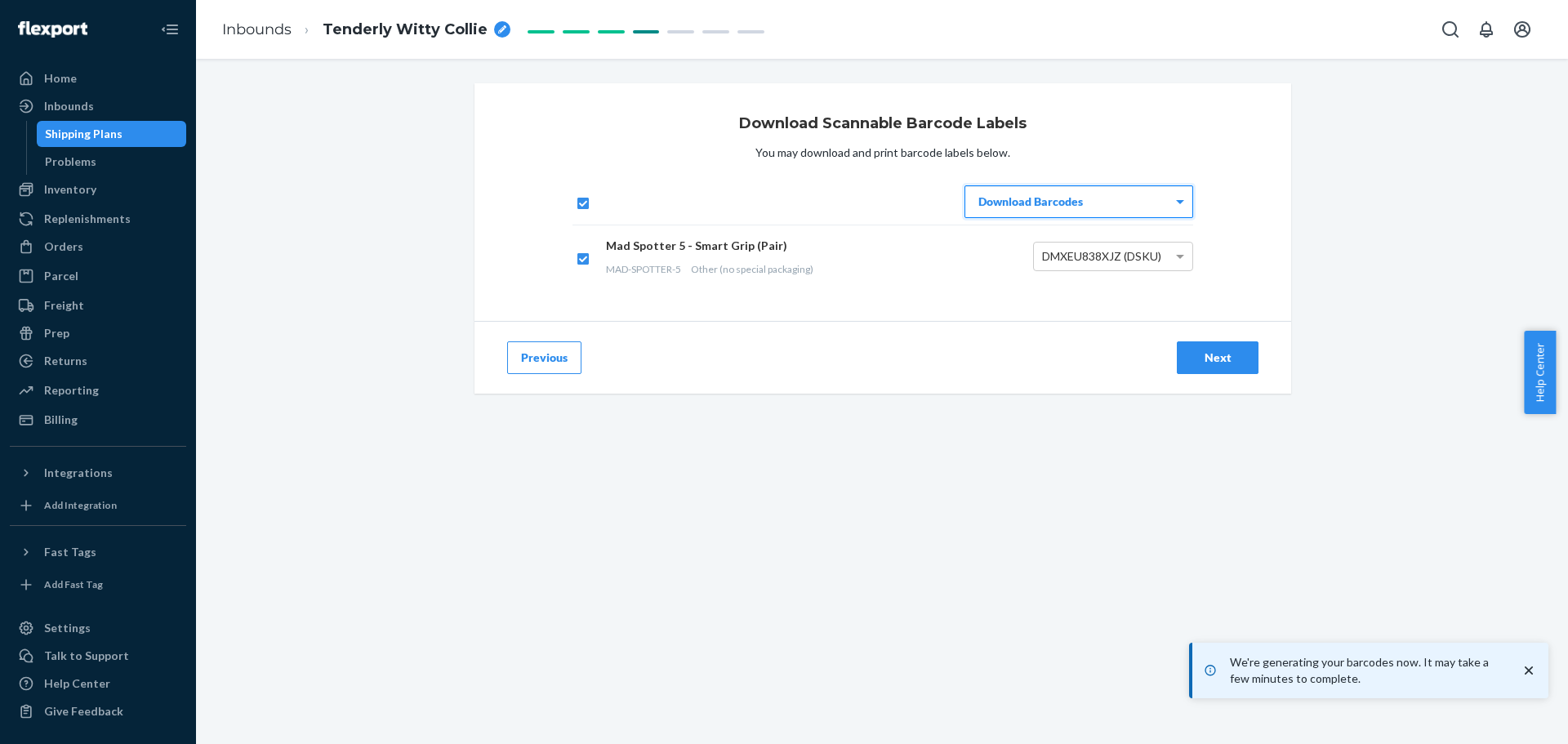
click at [1202, 356] on div "Next" at bounding box center [1218, 357] width 54 height 16
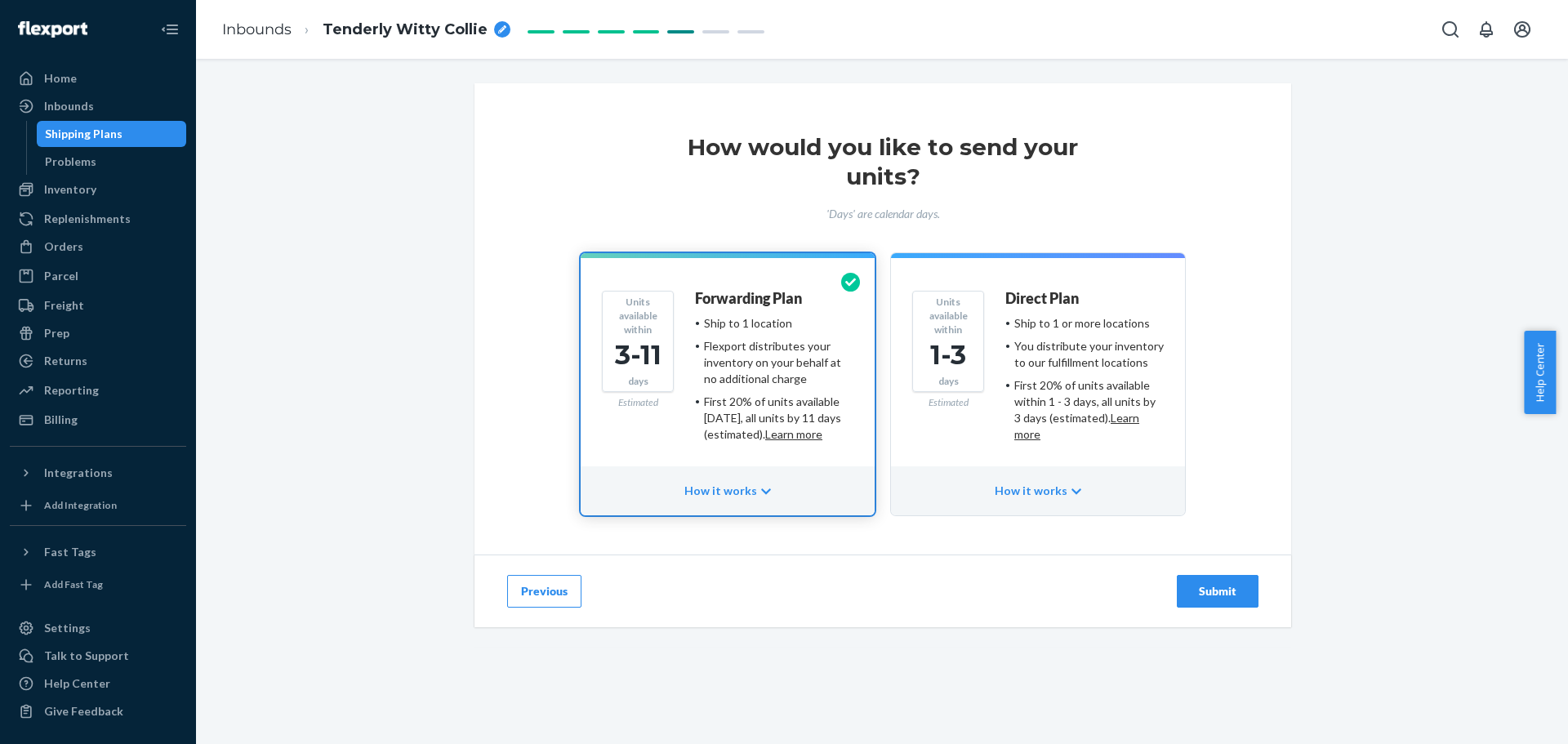
click at [744, 495] on div "How it works" at bounding box center [728, 491] width 294 height 49
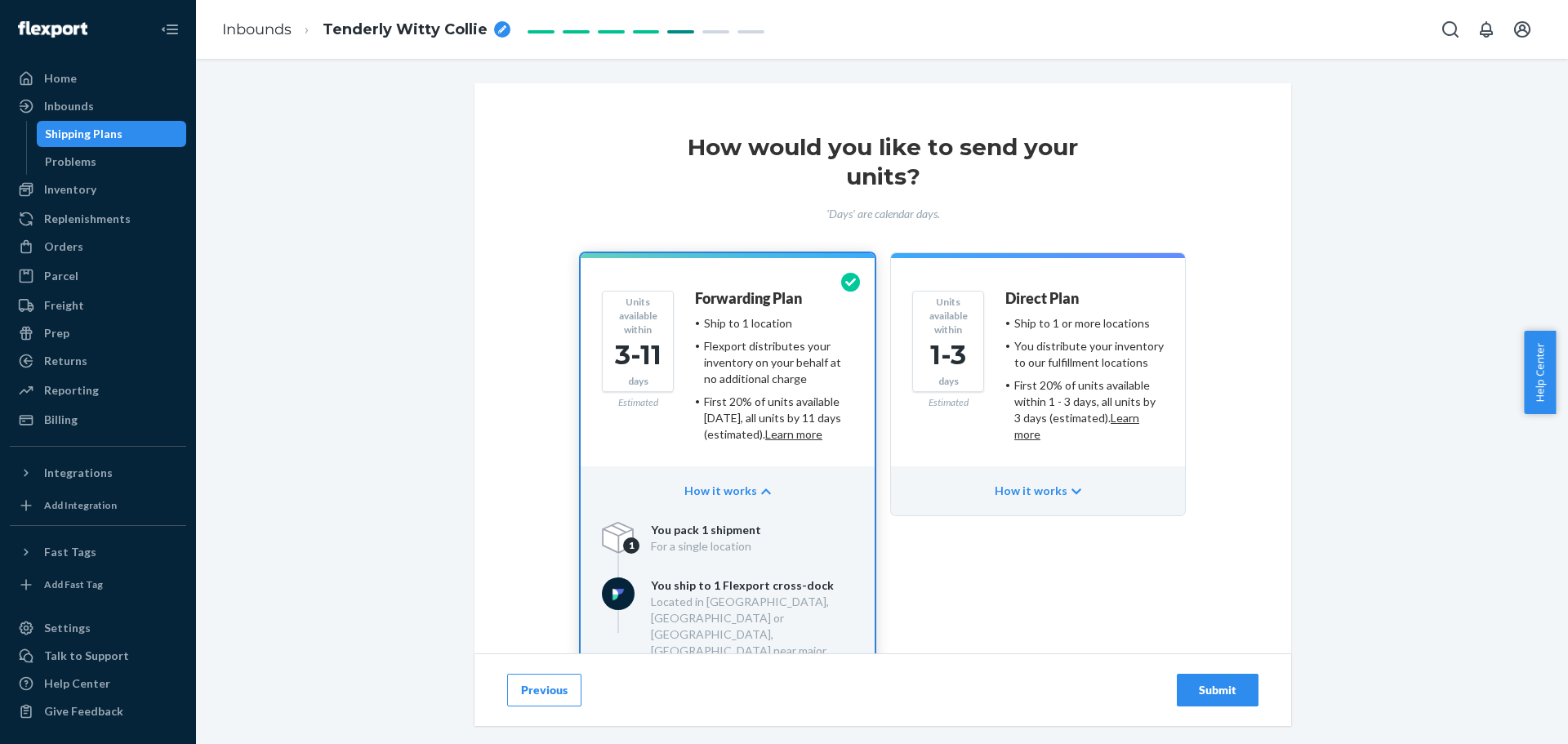
click at [133, 141] on div "Shipping Plans" at bounding box center [112, 133] width 147 height 23
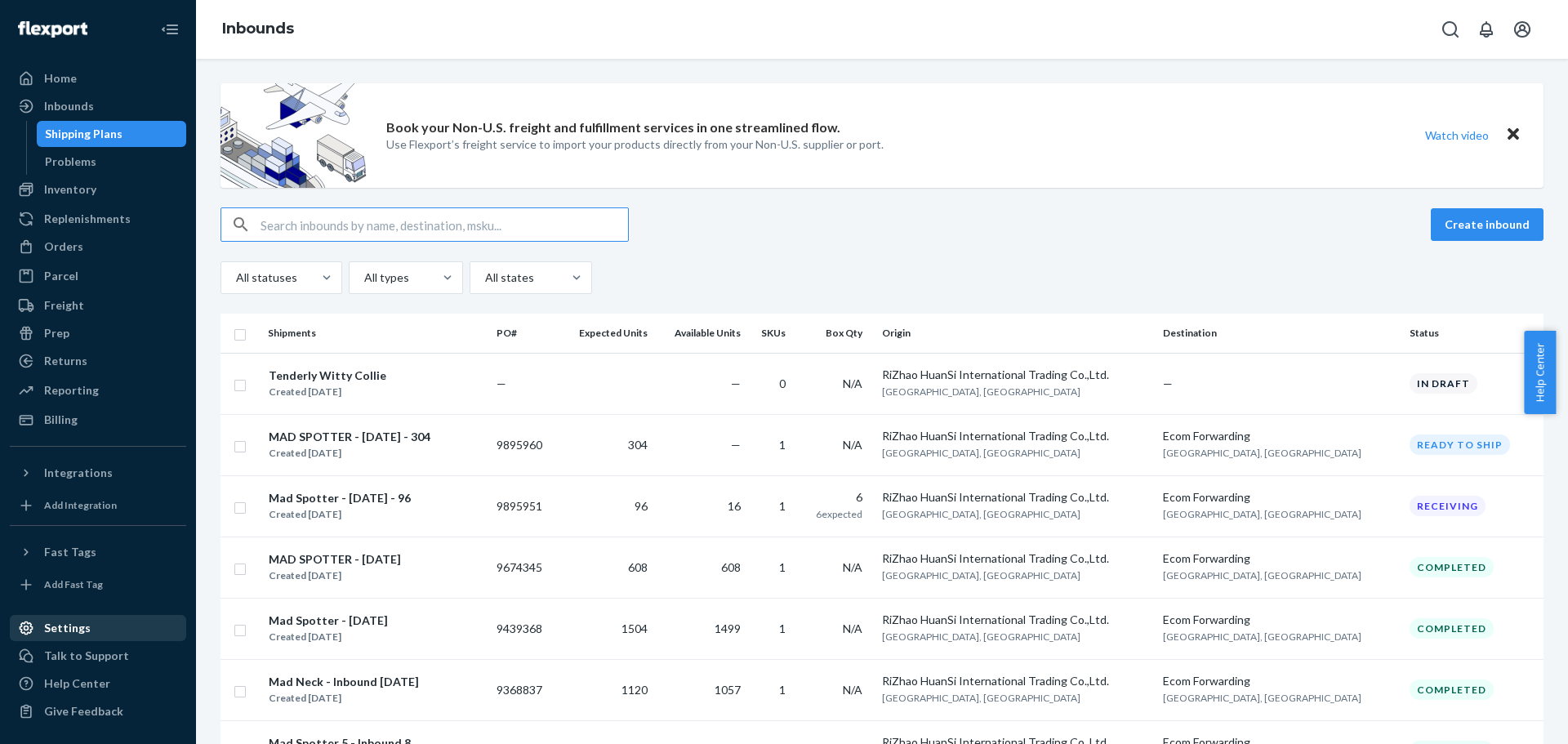
click at [96, 623] on div "Settings" at bounding box center [97, 628] width 173 height 23
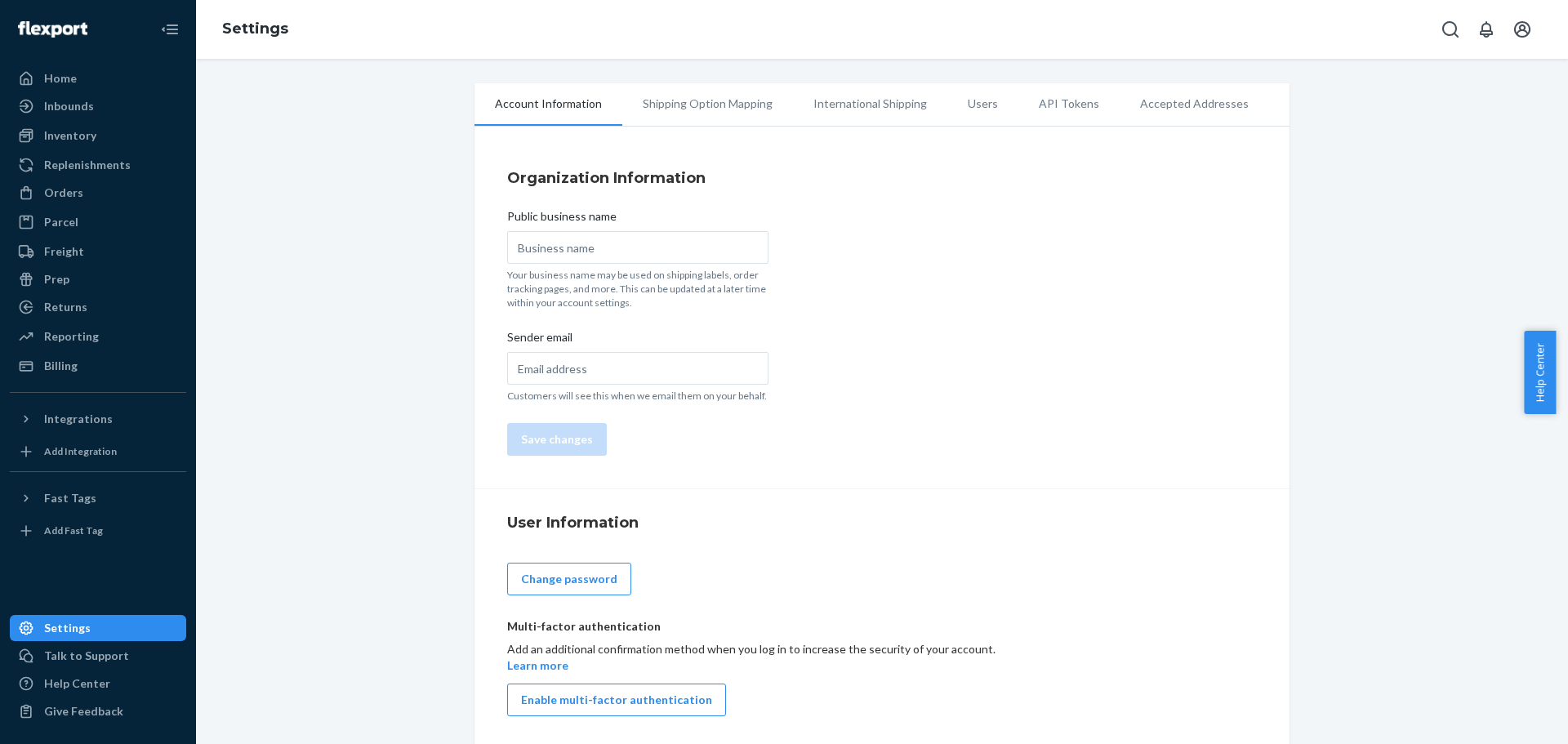
click at [691, 113] on li "Shipping Option Mapping" at bounding box center [708, 103] width 170 height 40
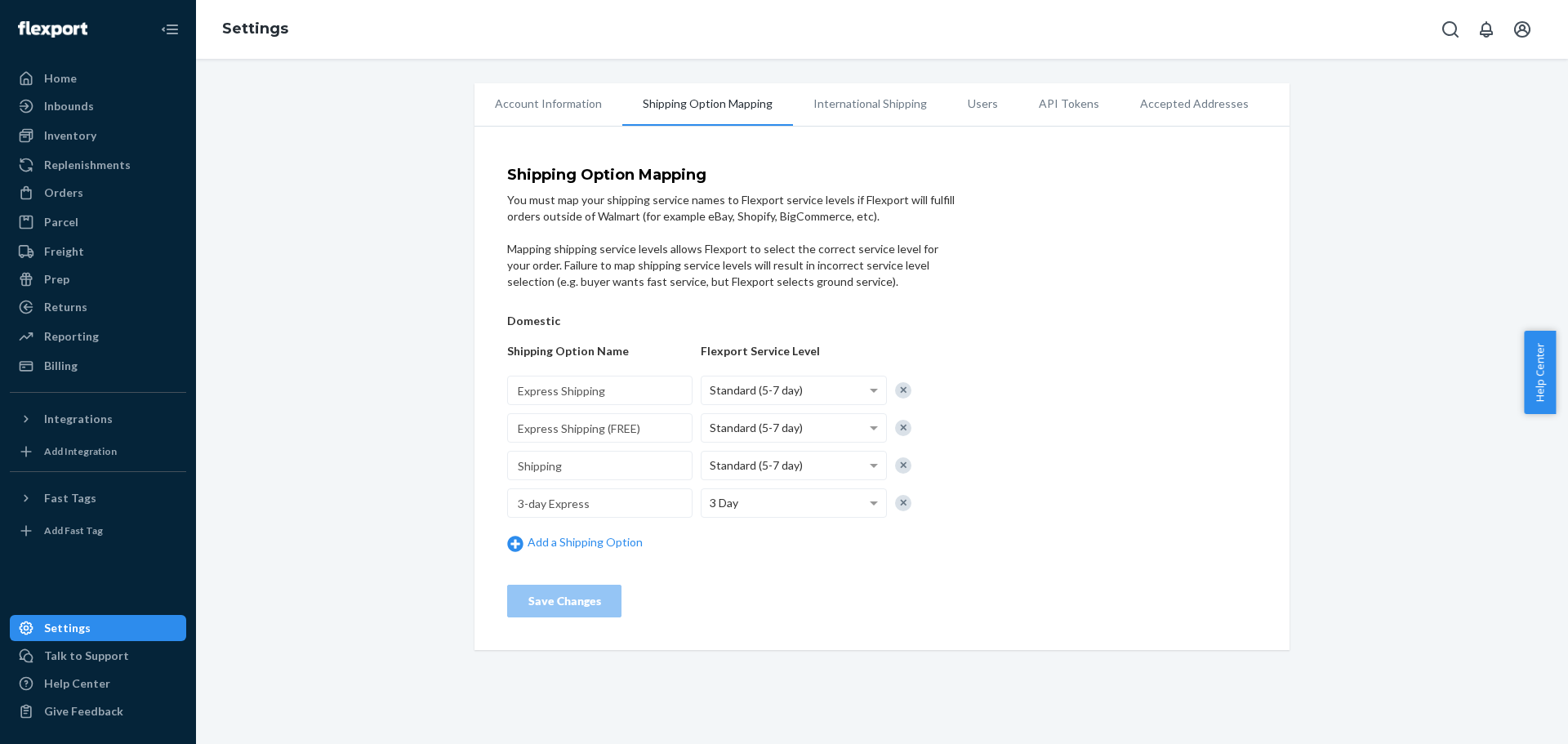
click at [867, 109] on li "International Shipping" at bounding box center [870, 103] width 154 height 40
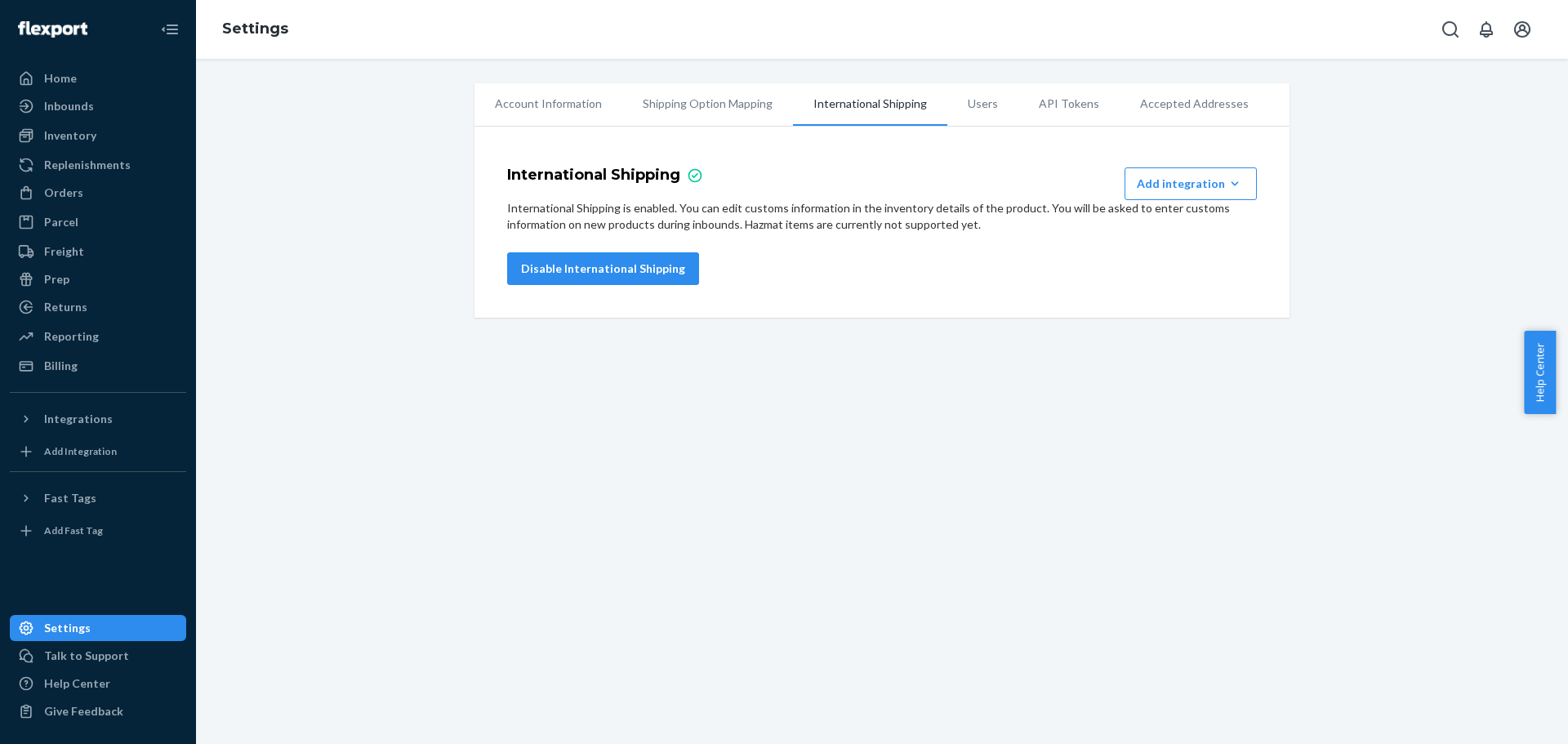
click at [970, 111] on li "Users" at bounding box center [982, 103] width 71 height 40
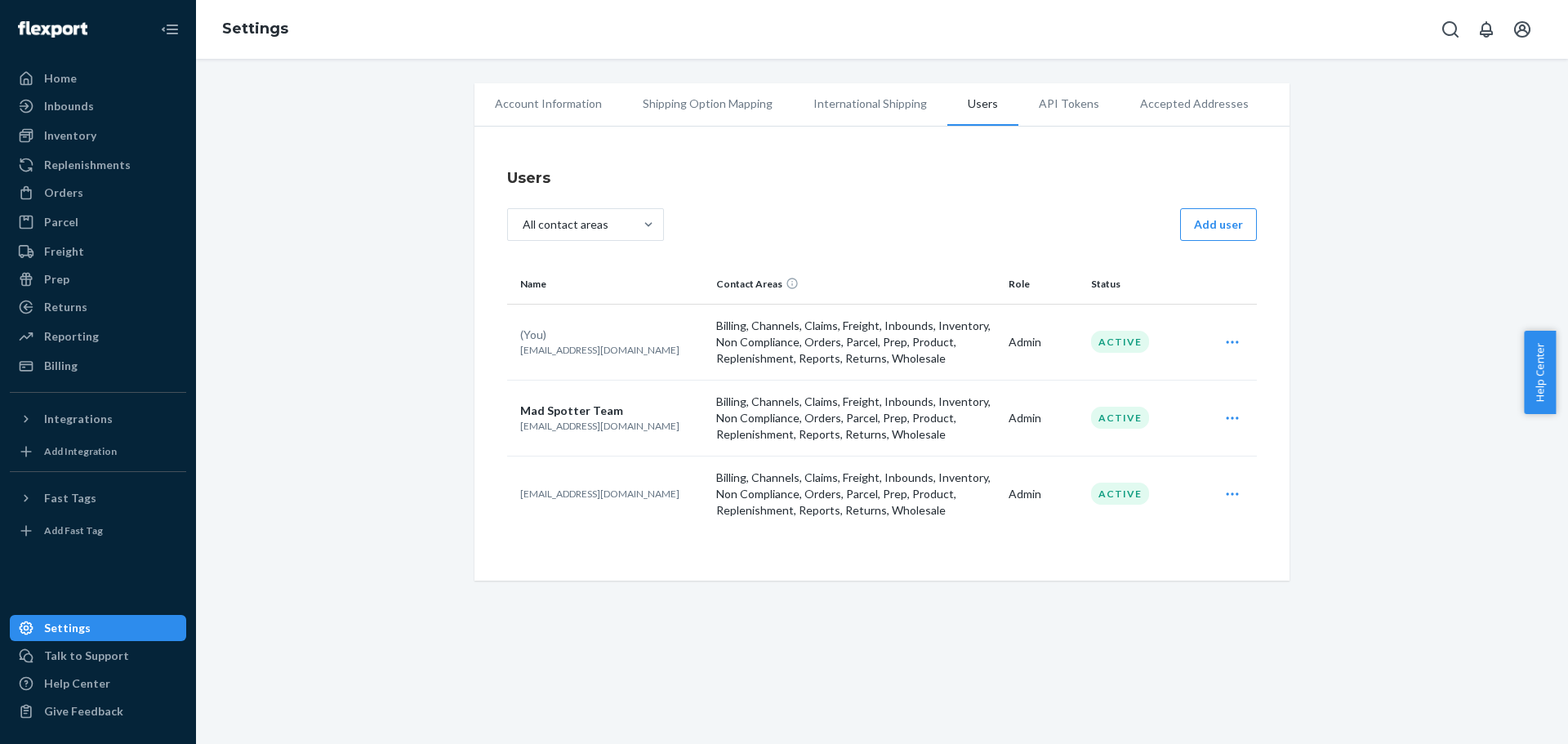
click at [1057, 113] on li "API Tokens" at bounding box center [1069, 103] width 102 height 40
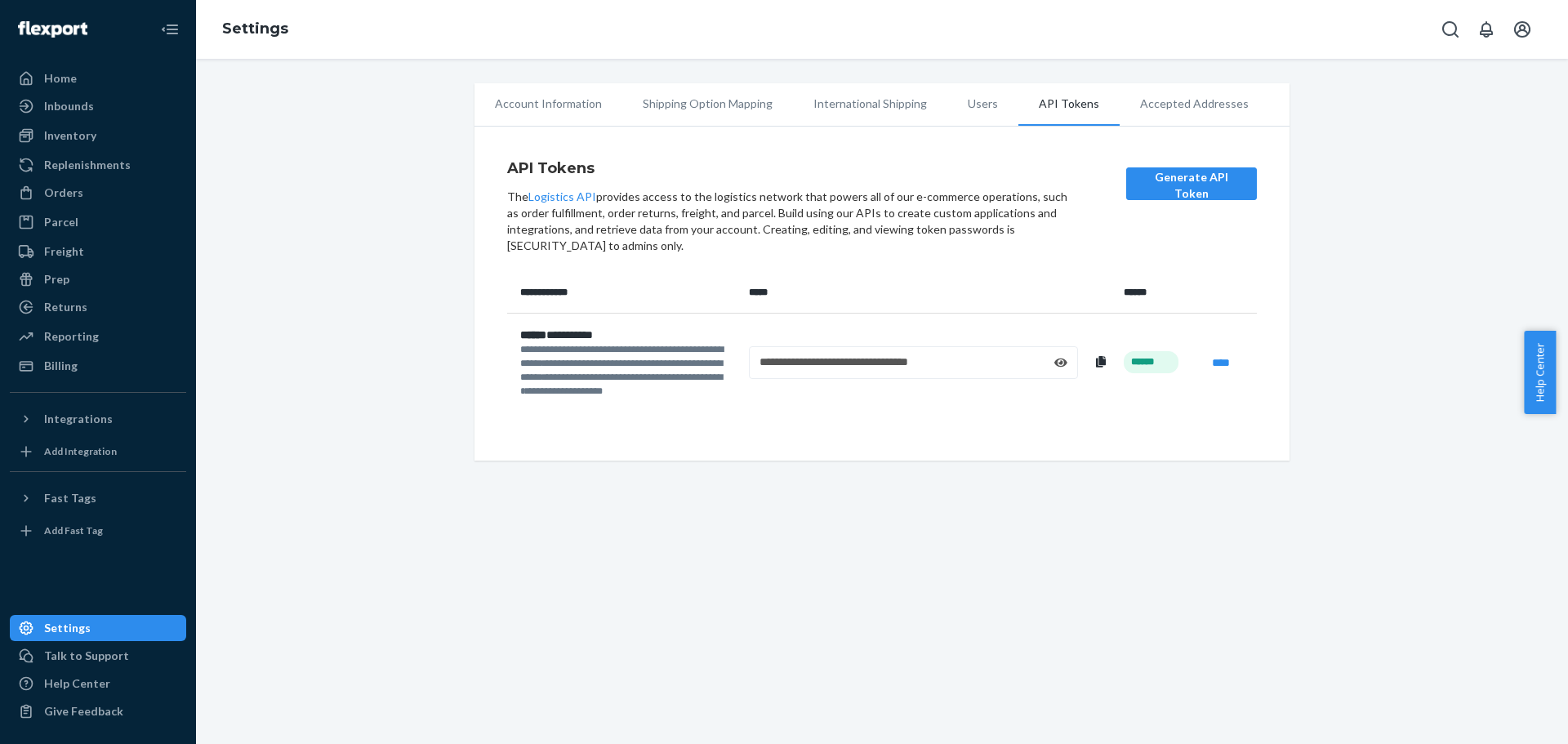
click at [1162, 115] on li "Accepted Addresses" at bounding box center [1195, 103] width 150 height 40
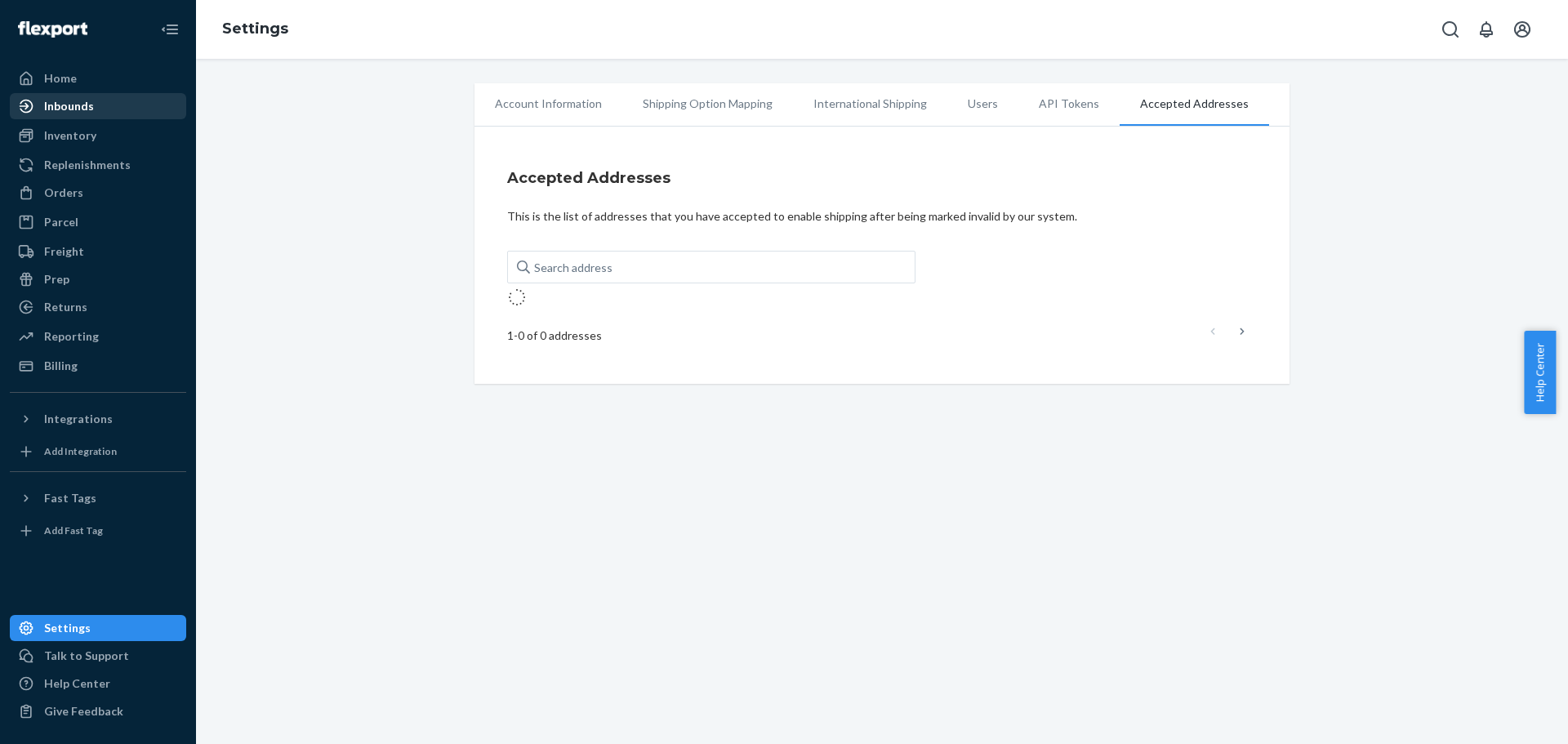
click at [89, 108] on div "Inbounds" at bounding box center [69, 106] width 50 height 16
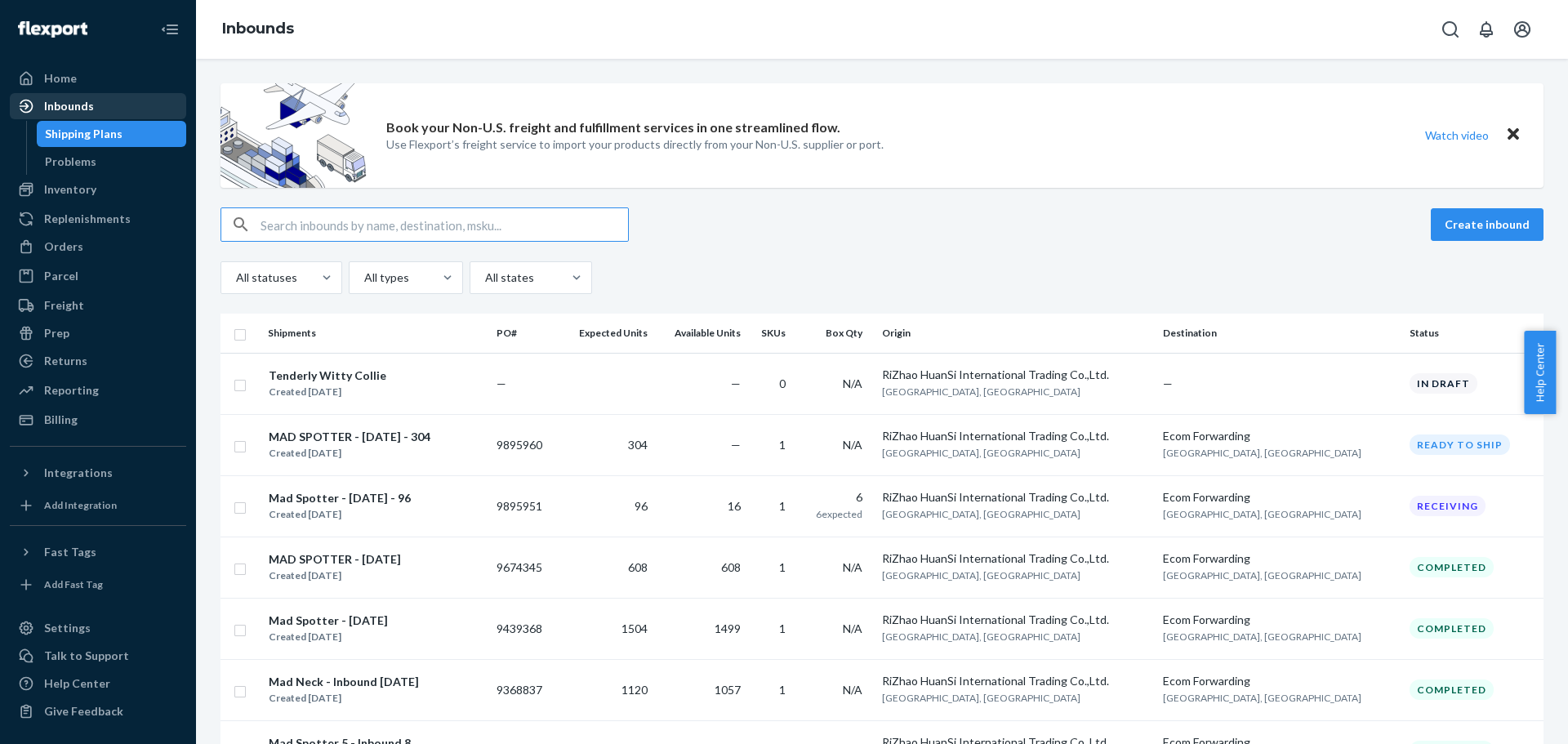
click at [111, 109] on div "Inbounds" at bounding box center [97, 106] width 173 height 23
click at [747, 385] on td "—" at bounding box center [700, 383] width 92 height 61
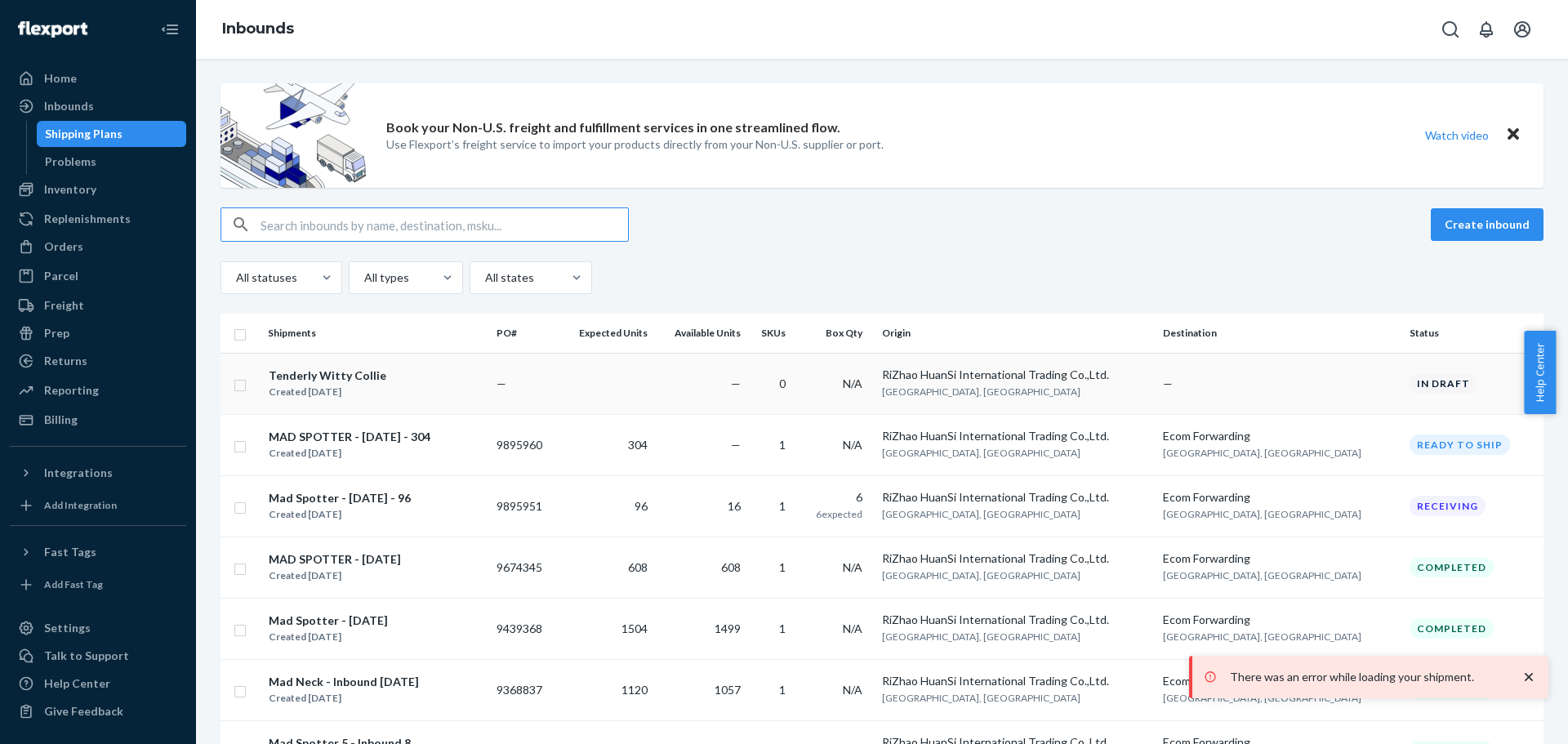
click at [419, 388] on div "Tenderly Witty Collie Created Aug 24, 2025" at bounding box center [375, 384] width 215 height 34
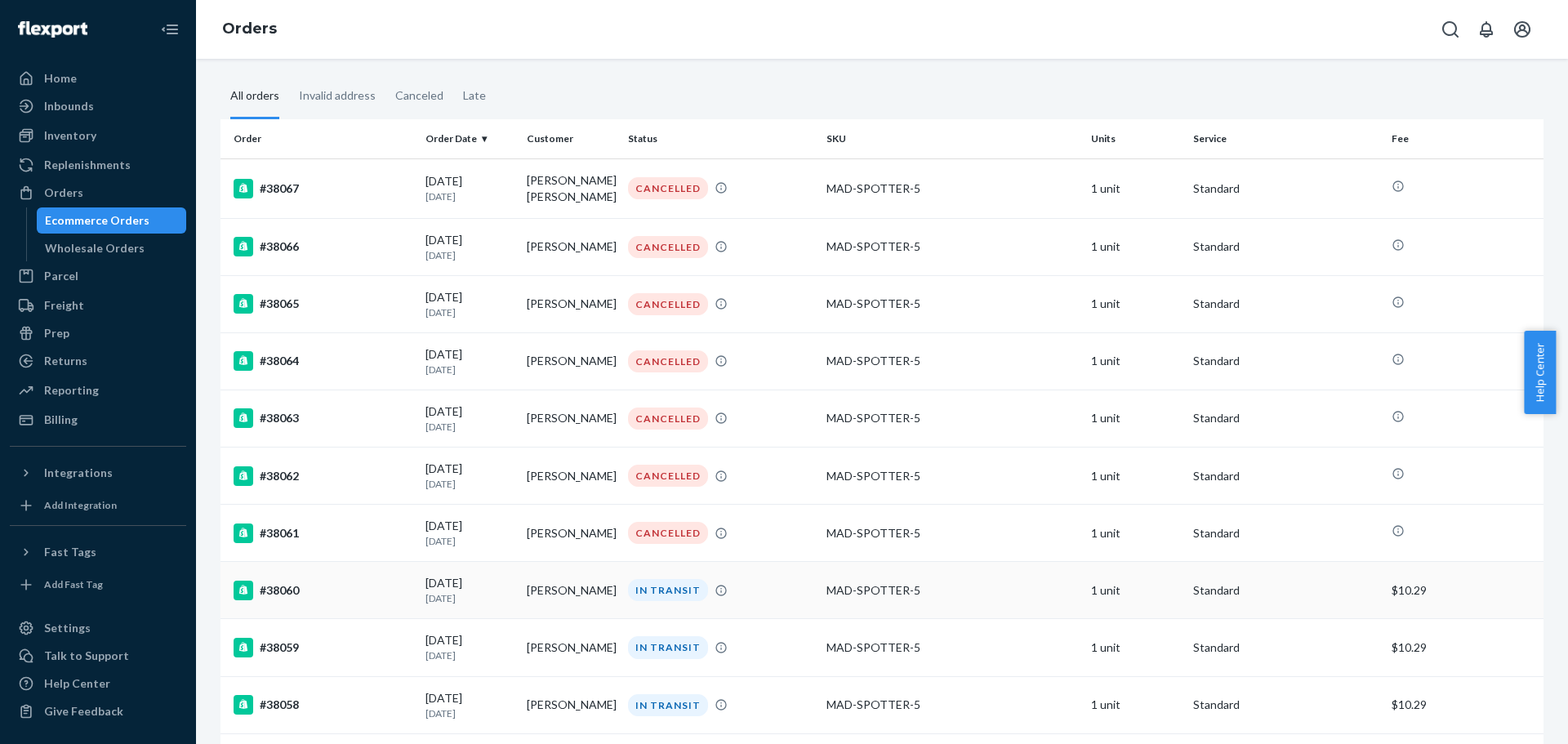
scroll to position [44, 0]
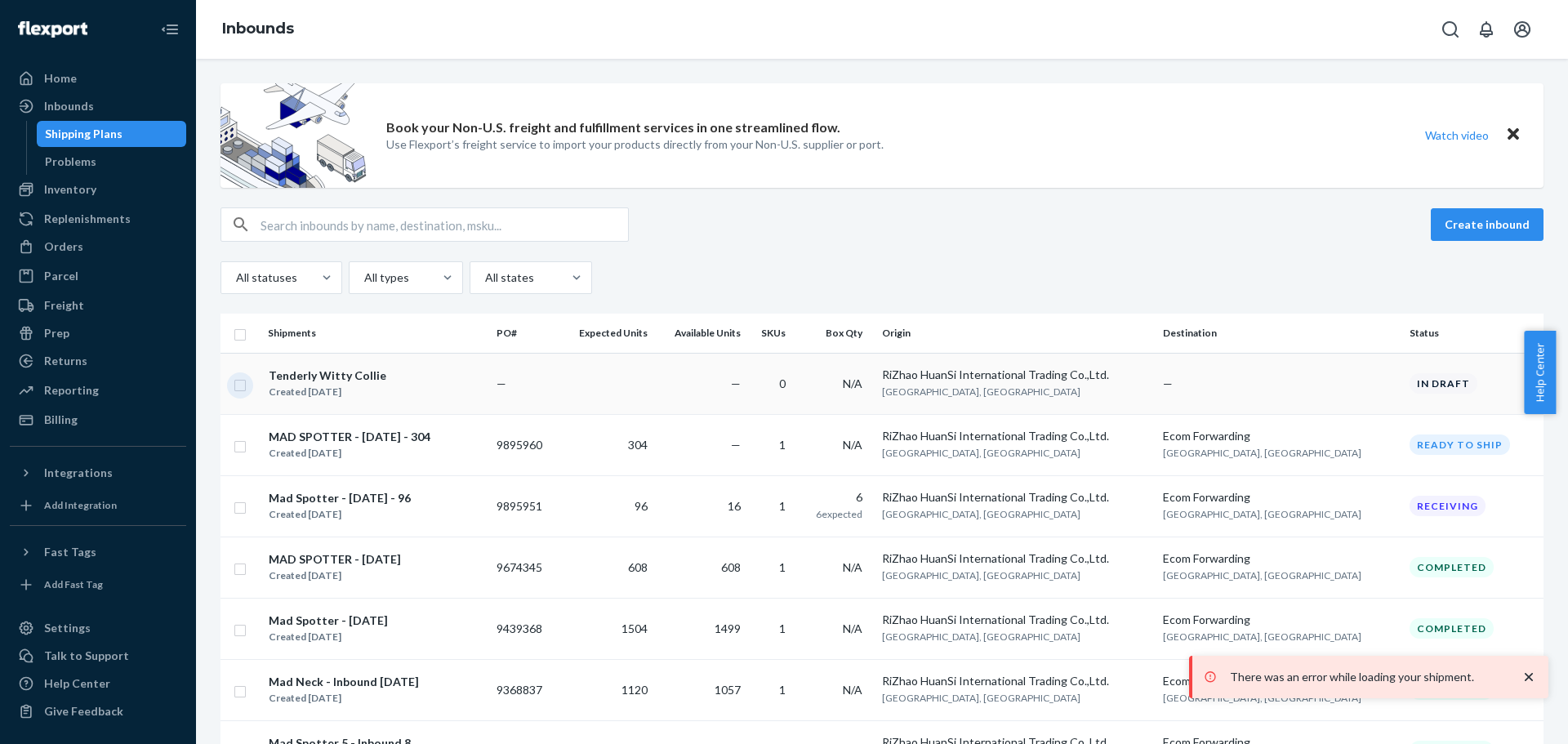
click at [239, 383] on input "checkbox" at bounding box center [239, 383] width 13 height 17
click at [1351, 221] on div "Delete" at bounding box center [1378, 224] width 54 height 16
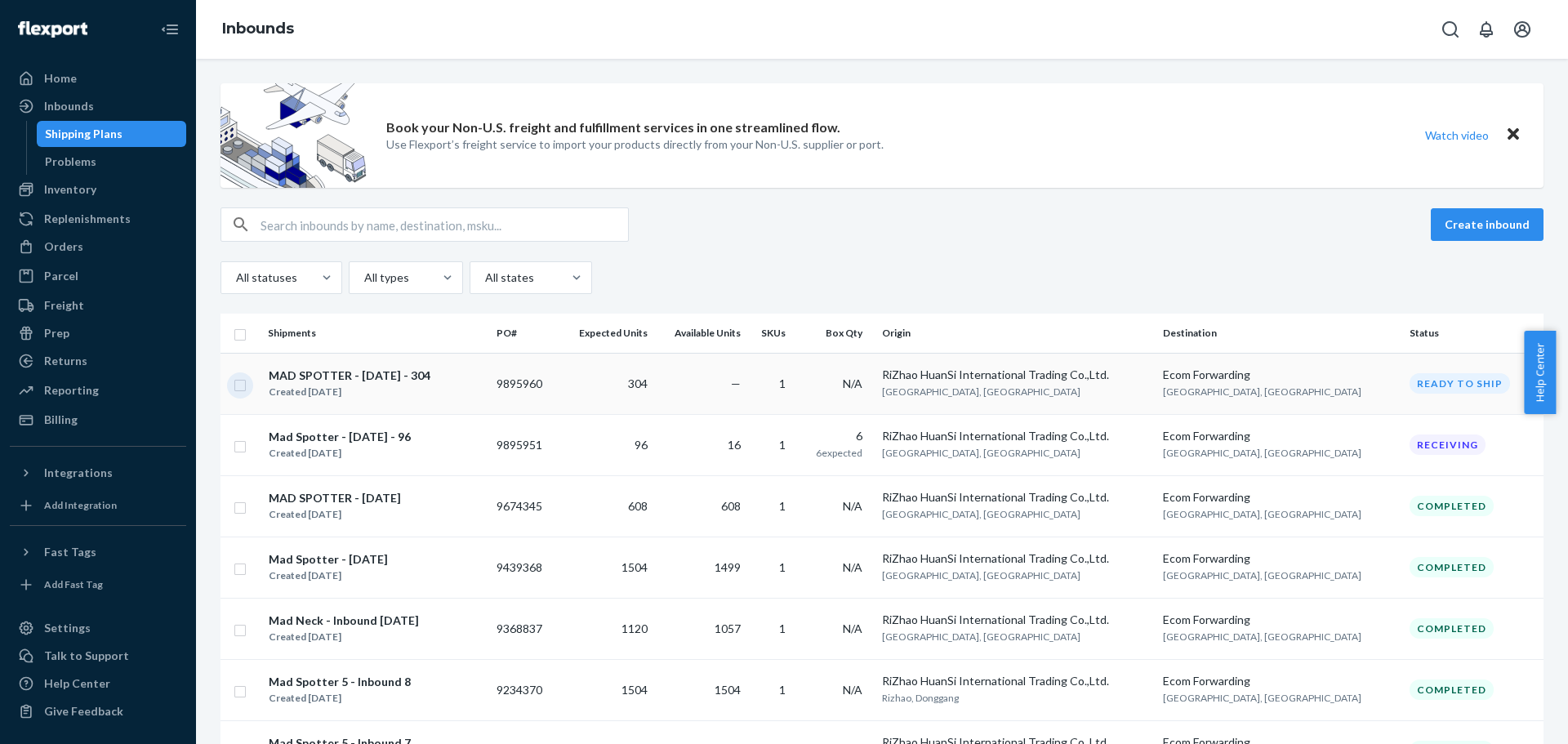
click at [240, 389] on input "checkbox" at bounding box center [239, 383] width 13 height 17
click at [1295, 235] on button "Duplicate" at bounding box center [1284, 225] width 82 height 33
checkbox input "false"
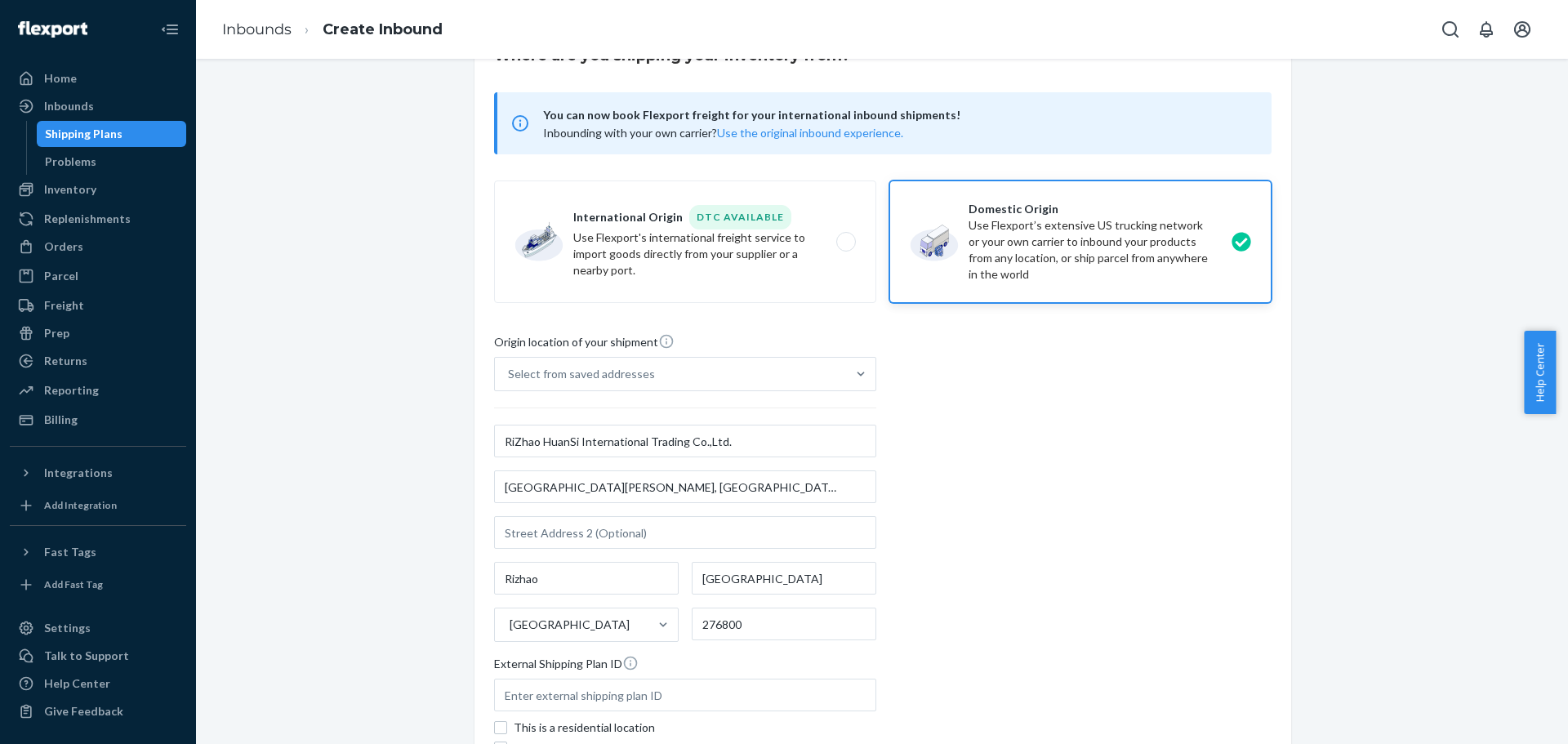
scroll to position [250, 0]
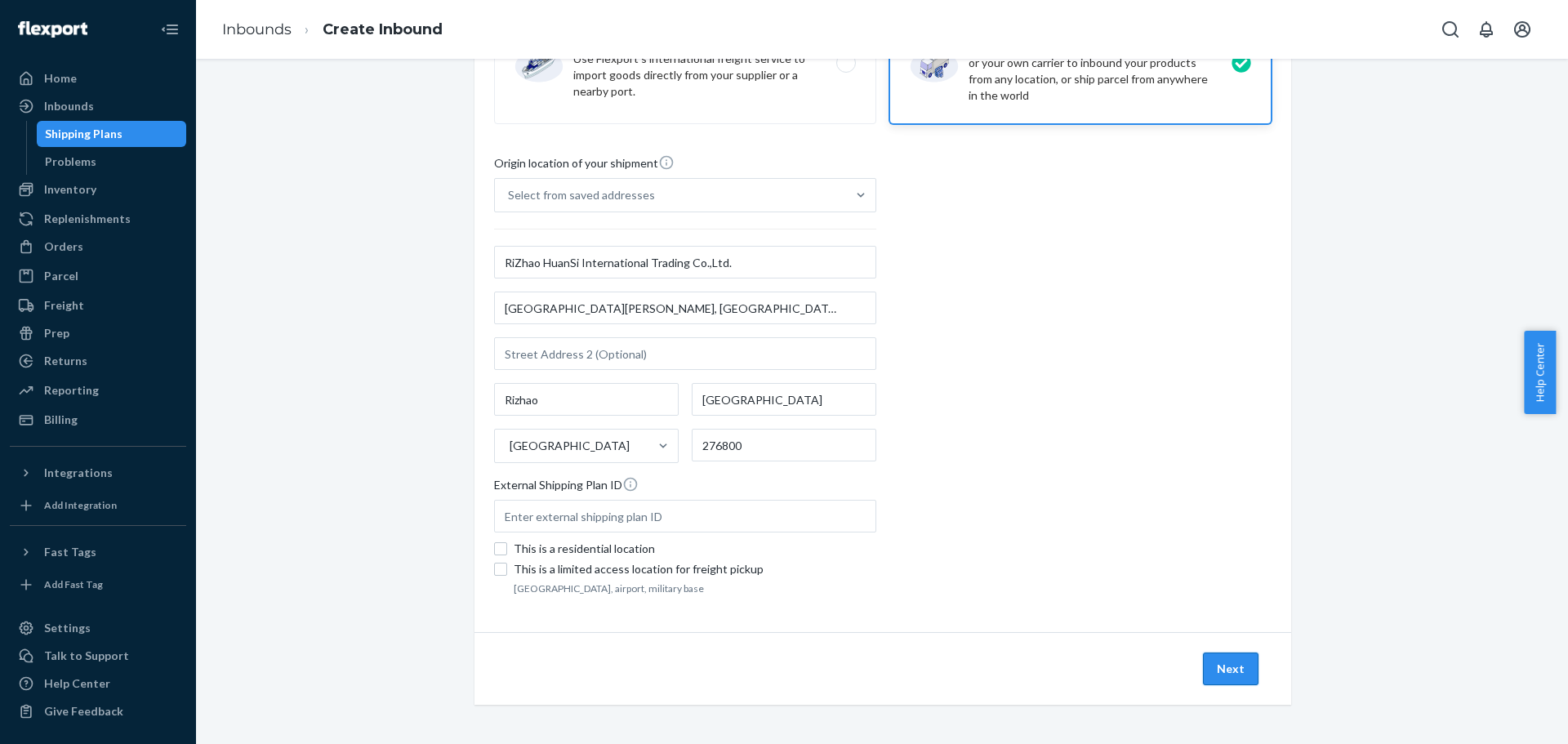
click at [1214, 678] on button "Next" at bounding box center [1230, 669] width 56 height 33
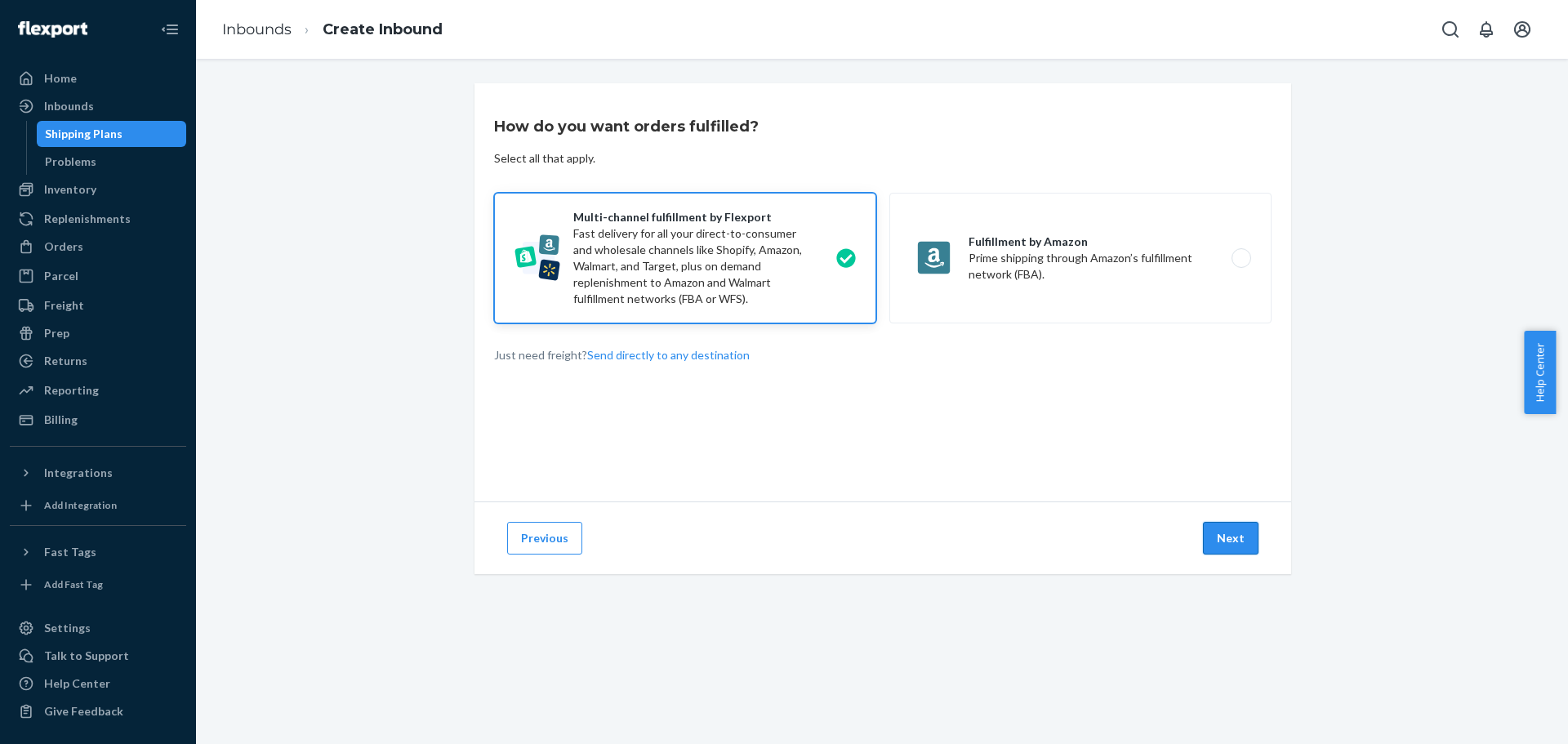
click at [1221, 540] on button "Next" at bounding box center [1230, 538] width 56 height 33
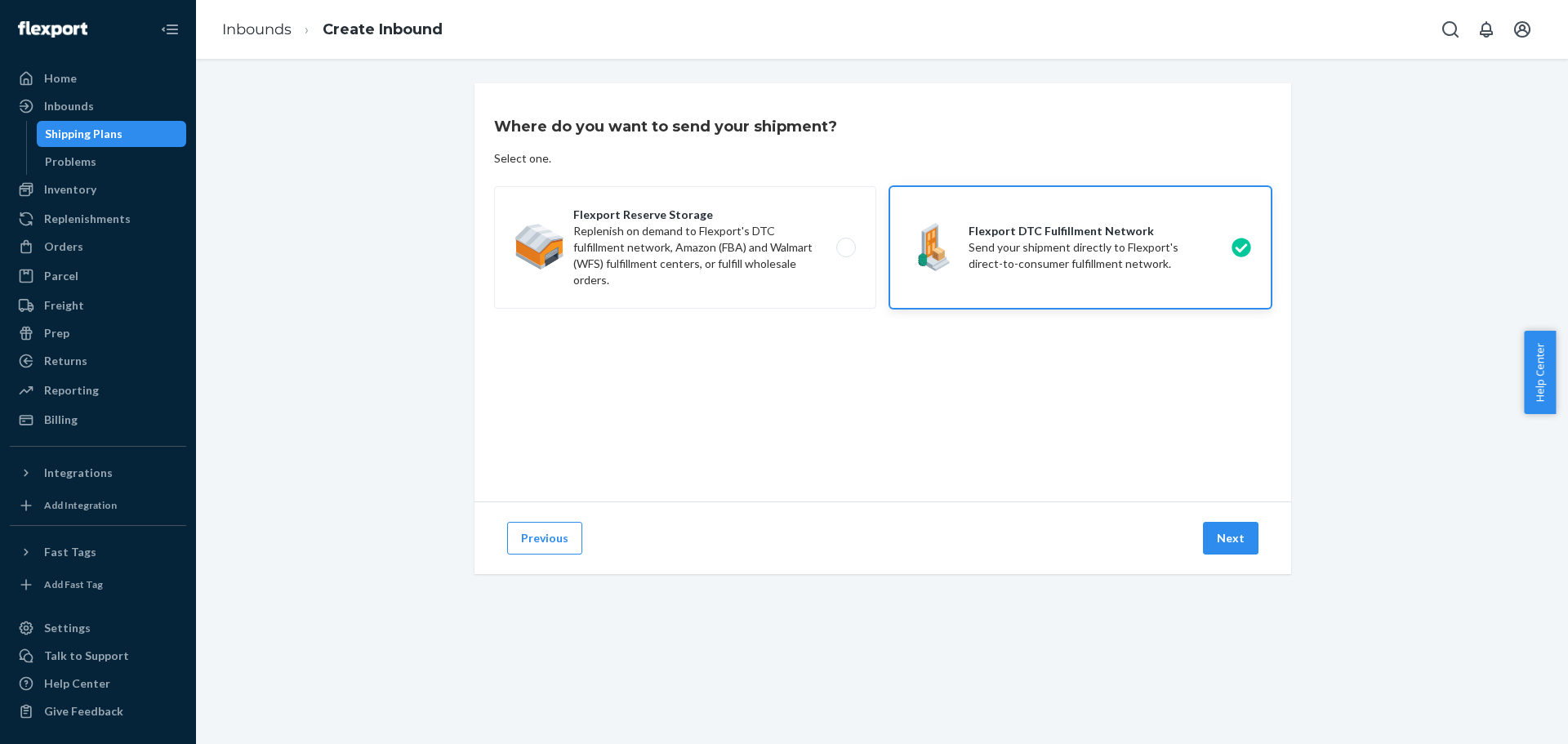
click at [1221, 540] on button "Next" at bounding box center [1230, 538] width 56 height 33
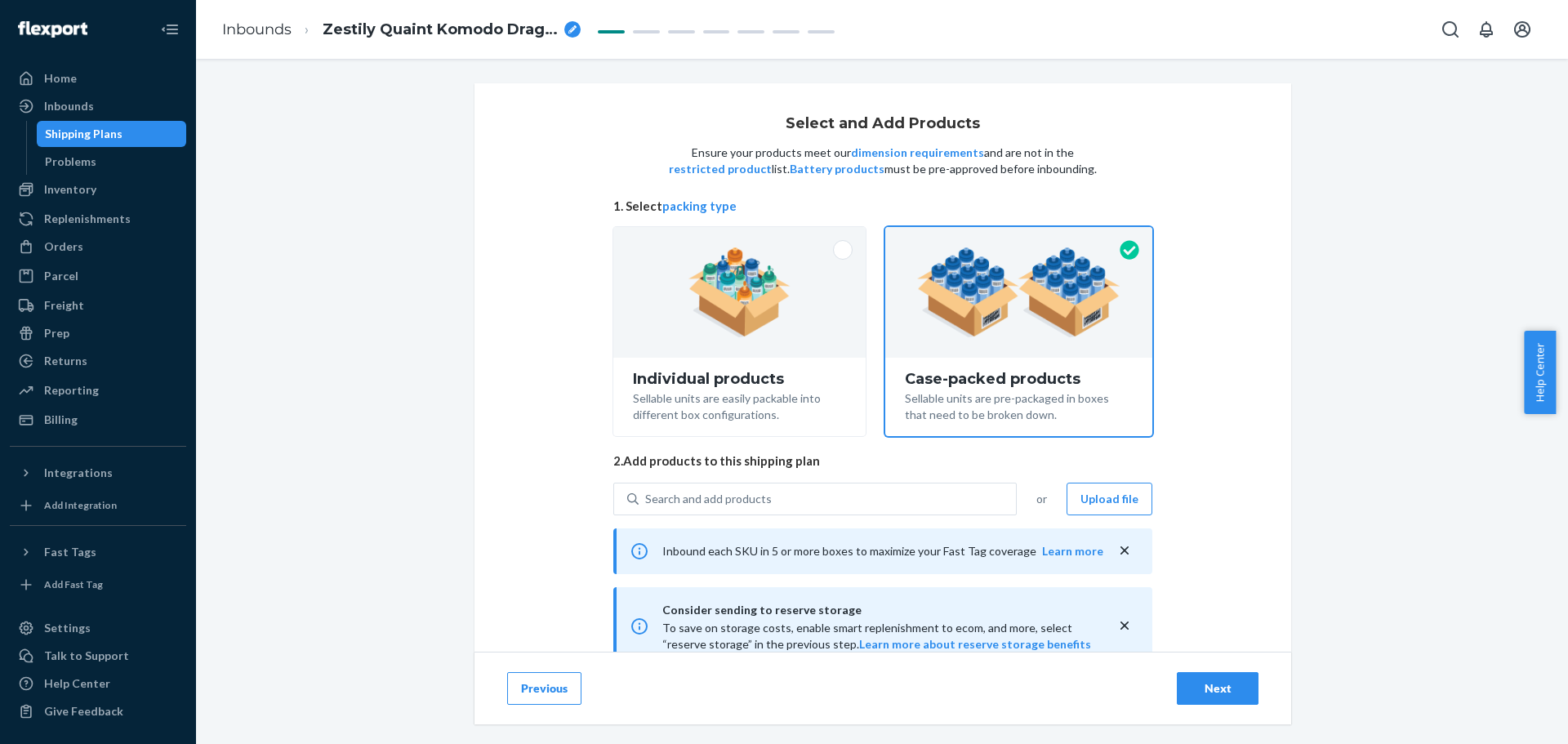
click at [1212, 678] on button "Next" at bounding box center [1218, 689] width 82 height 33
radio input "true"
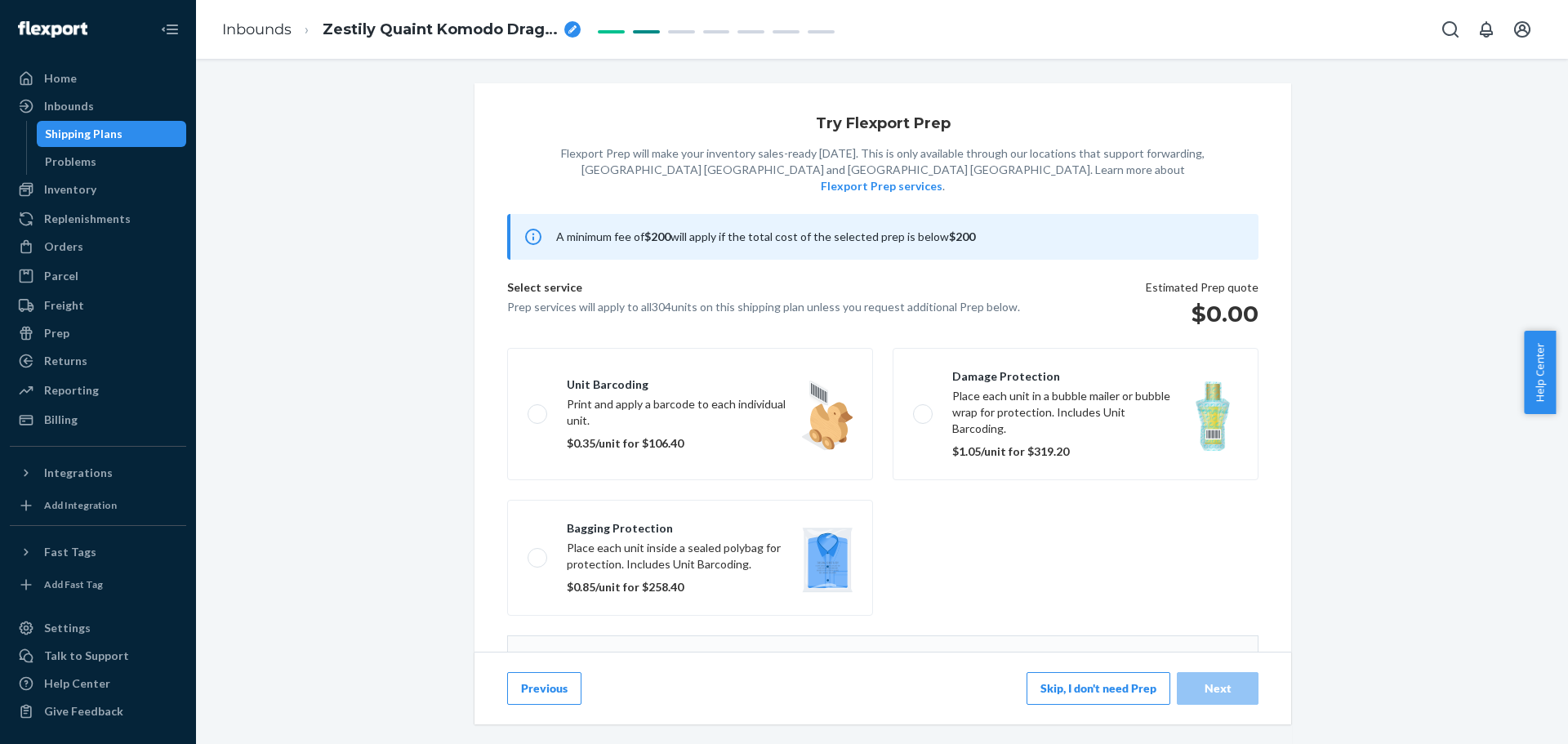
click at [1112, 691] on button "Skip, I don't need Prep" at bounding box center [1098, 689] width 144 height 33
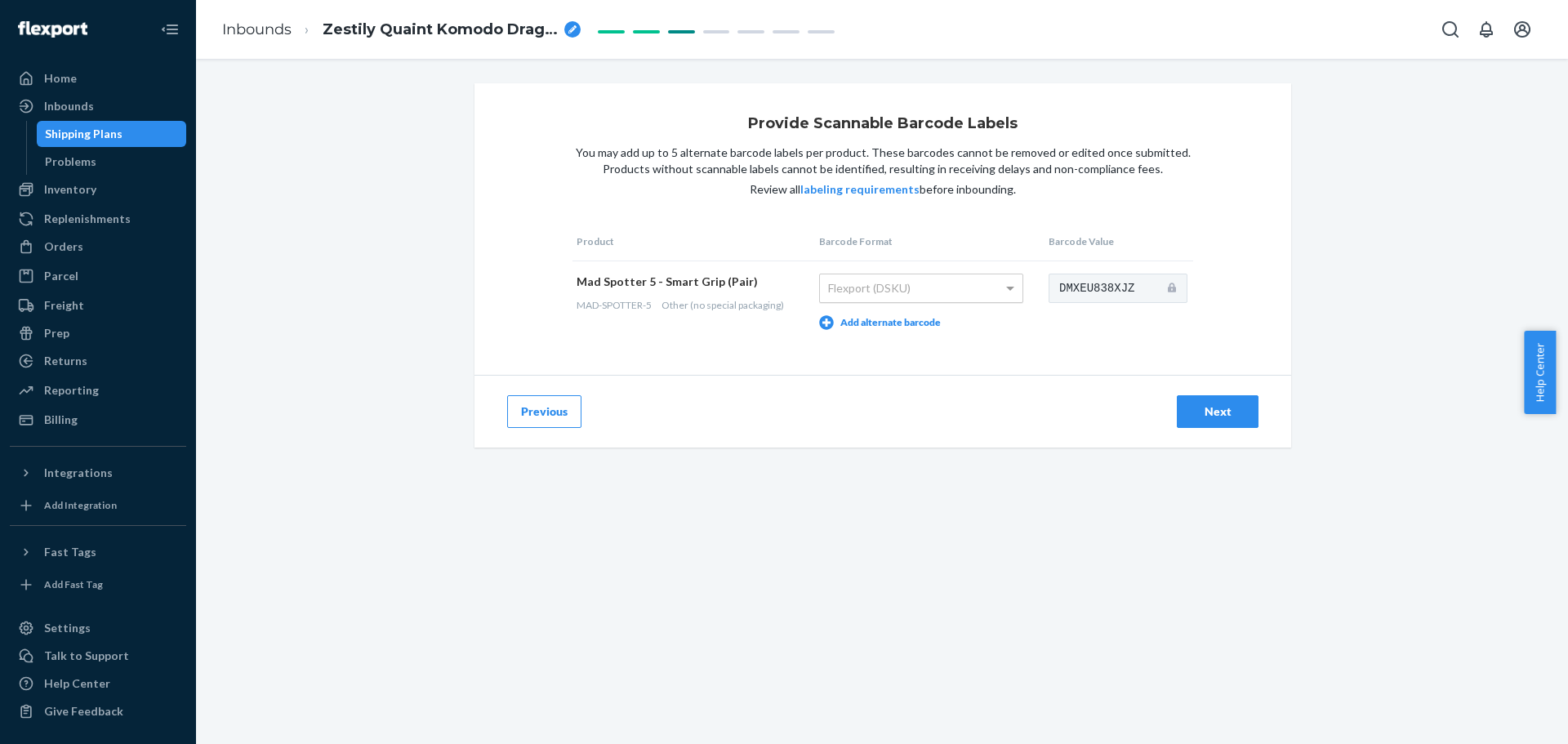
click at [943, 286] on div "Flexport (DSKU)" at bounding box center [920, 288] width 202 height 28
click at [861, 294] on div "Flexport (DSKU)" at bounding box center [920, 288] width 202 height 28
click at [905, 289] on div "Flexport (DSKU)" at bounding box center [920, 288] width 202 height 28
click at [971, 286] on div "Flexport (DSKU)" at bounding box center [920, 288] width 202 height 28
click at [1011, 283] on span at bounding box center [1013, 288] width 21 height 28
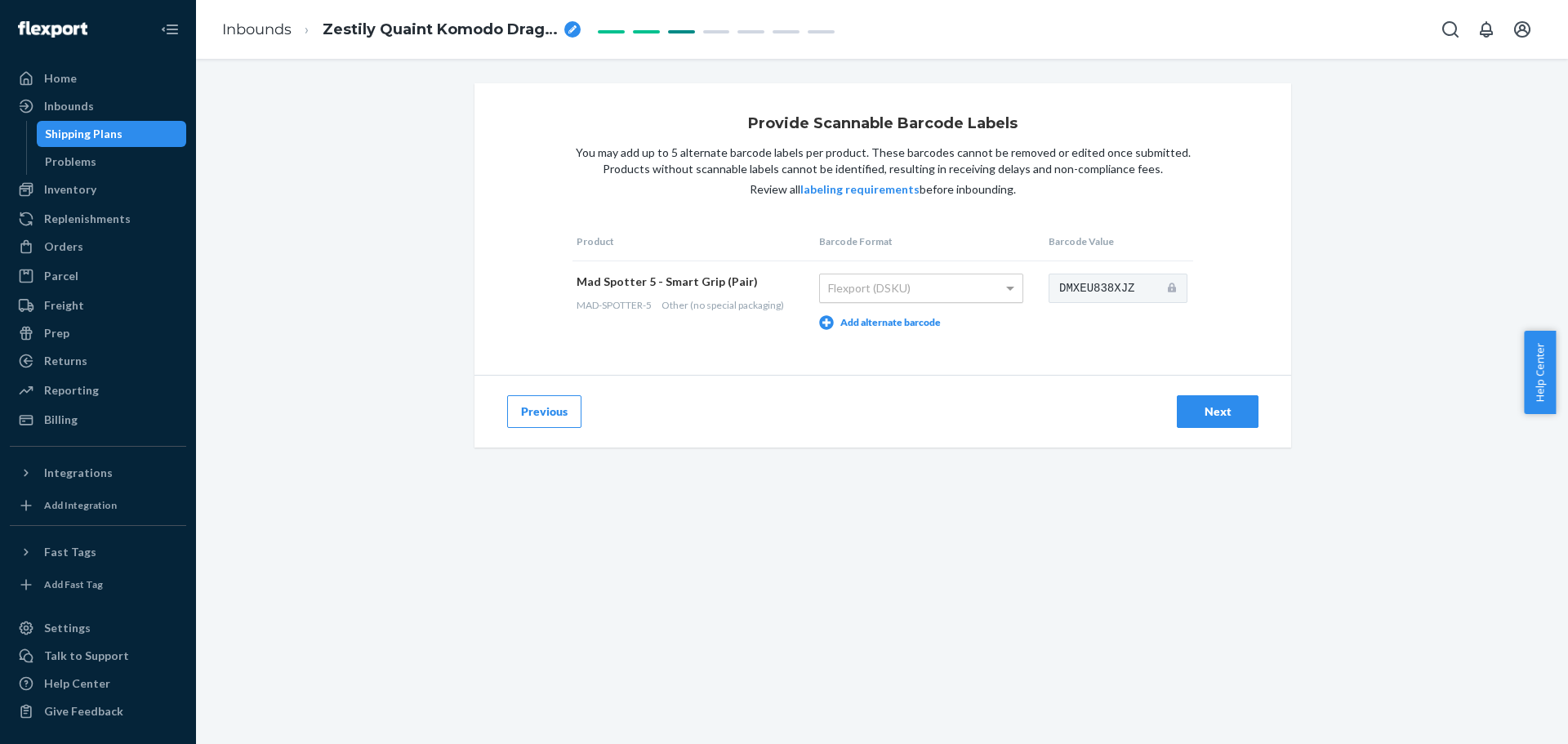
click at [995, 290] on div "Flexport (DSKU)" at bounding box center [920, 288] width 202 height 28
click at [1011, 287] on span at bounding box center [1013, 288] width 21 height 28
click at [1004, 284] on span at bounding box center [1013, 288] width 21 height 28
click at [1178, 418] on button "Next" at bounding box center [1218, 412] width 82 height 33
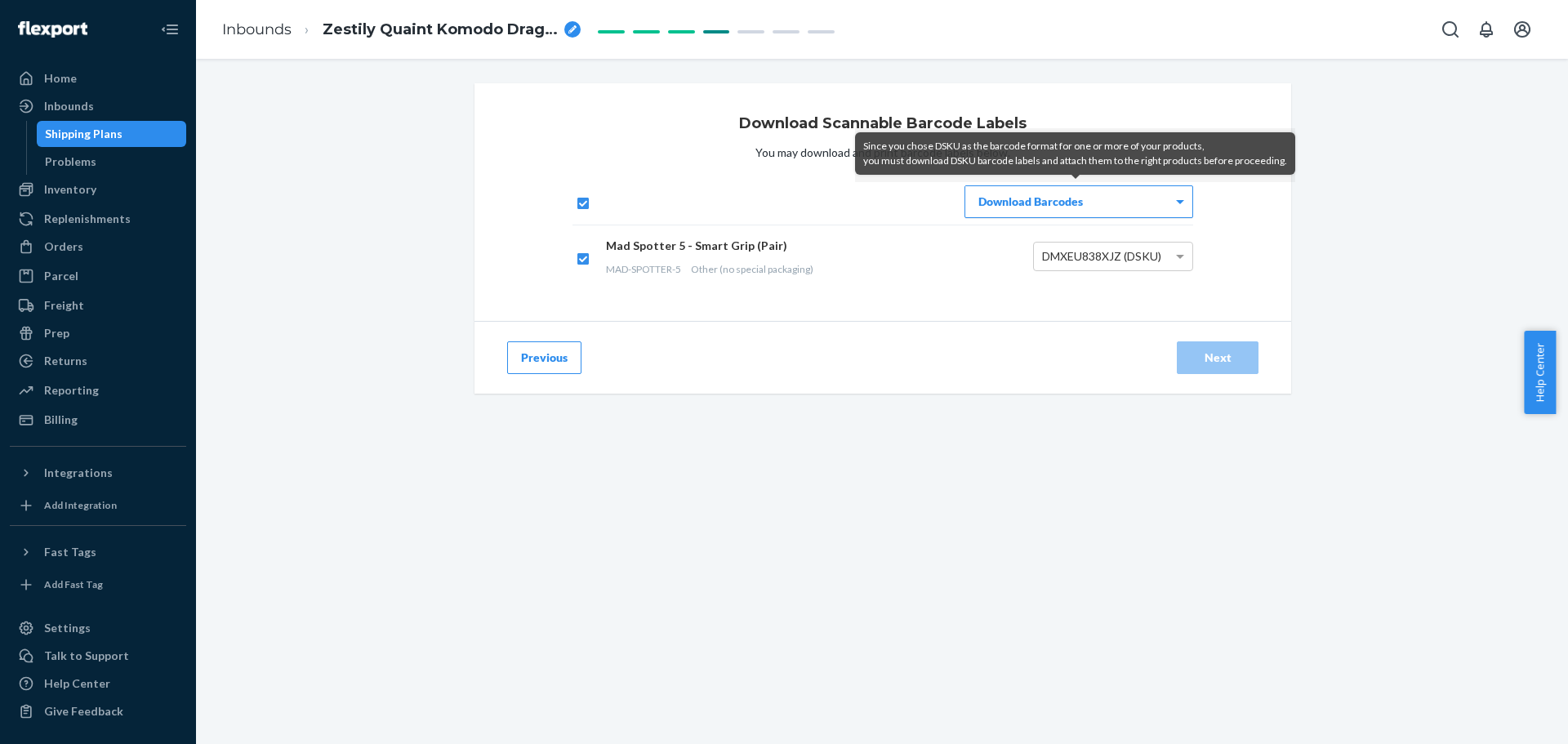
click at [1085, 191] on div "Download Barcodes" at bounding box center [1079, 202] width 227 height 31
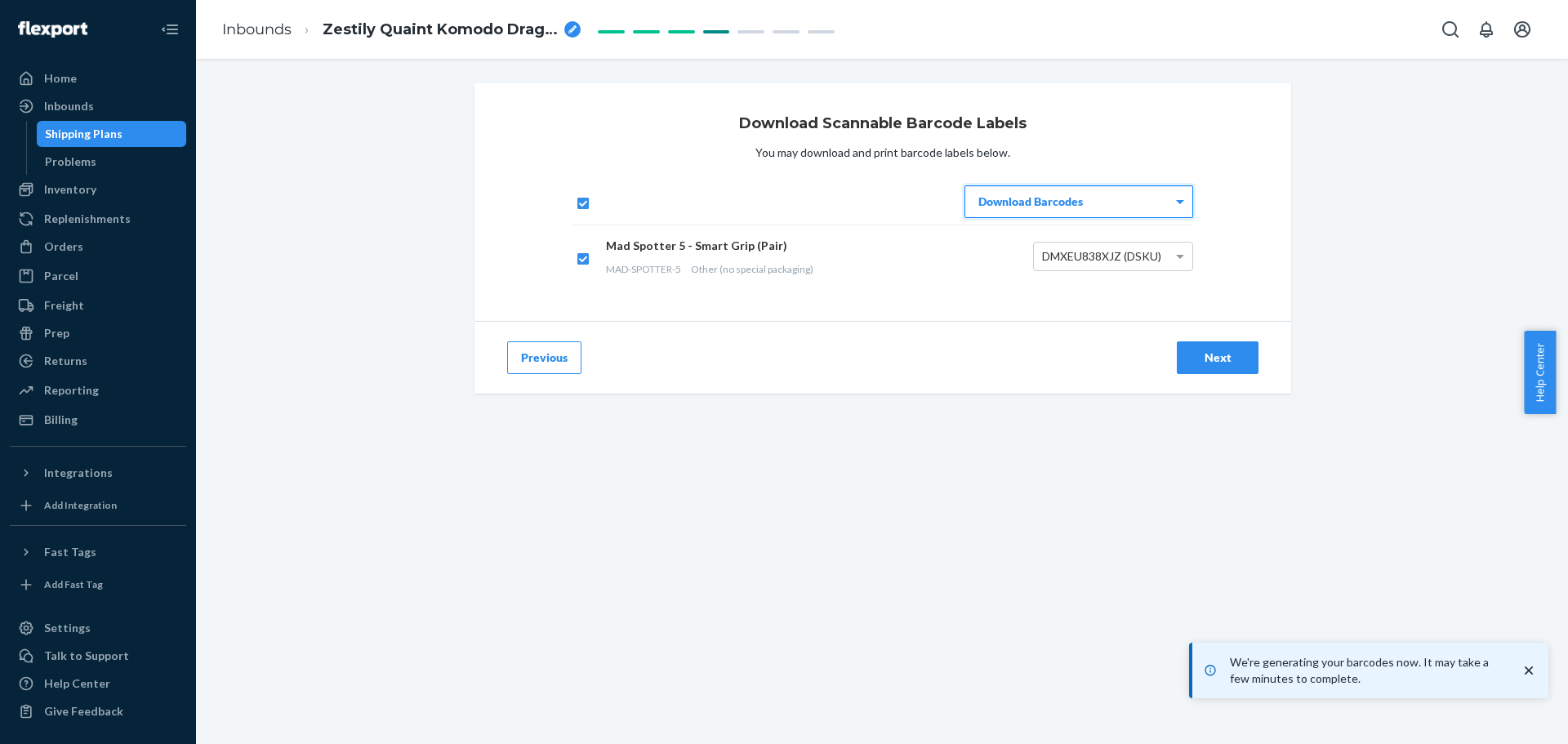
click at [1238, 366] on button "Next" at bounding box center [1218, 358] width 82 height 33
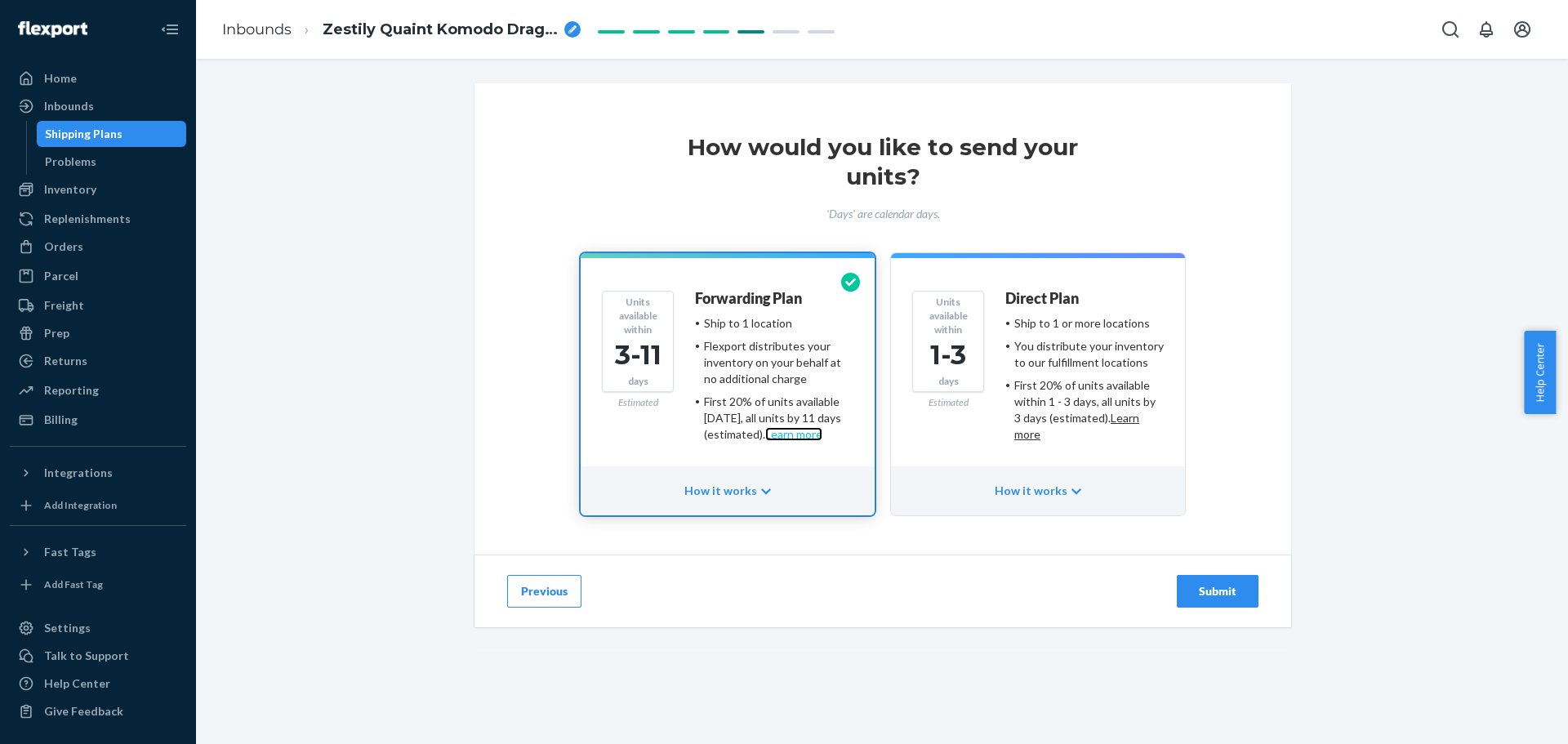
click at [819, 437] on link "Learn more" at bounding box center [794, 434] width 57 height 14
